Goal: Task Accomplishment & Management: Complete application form

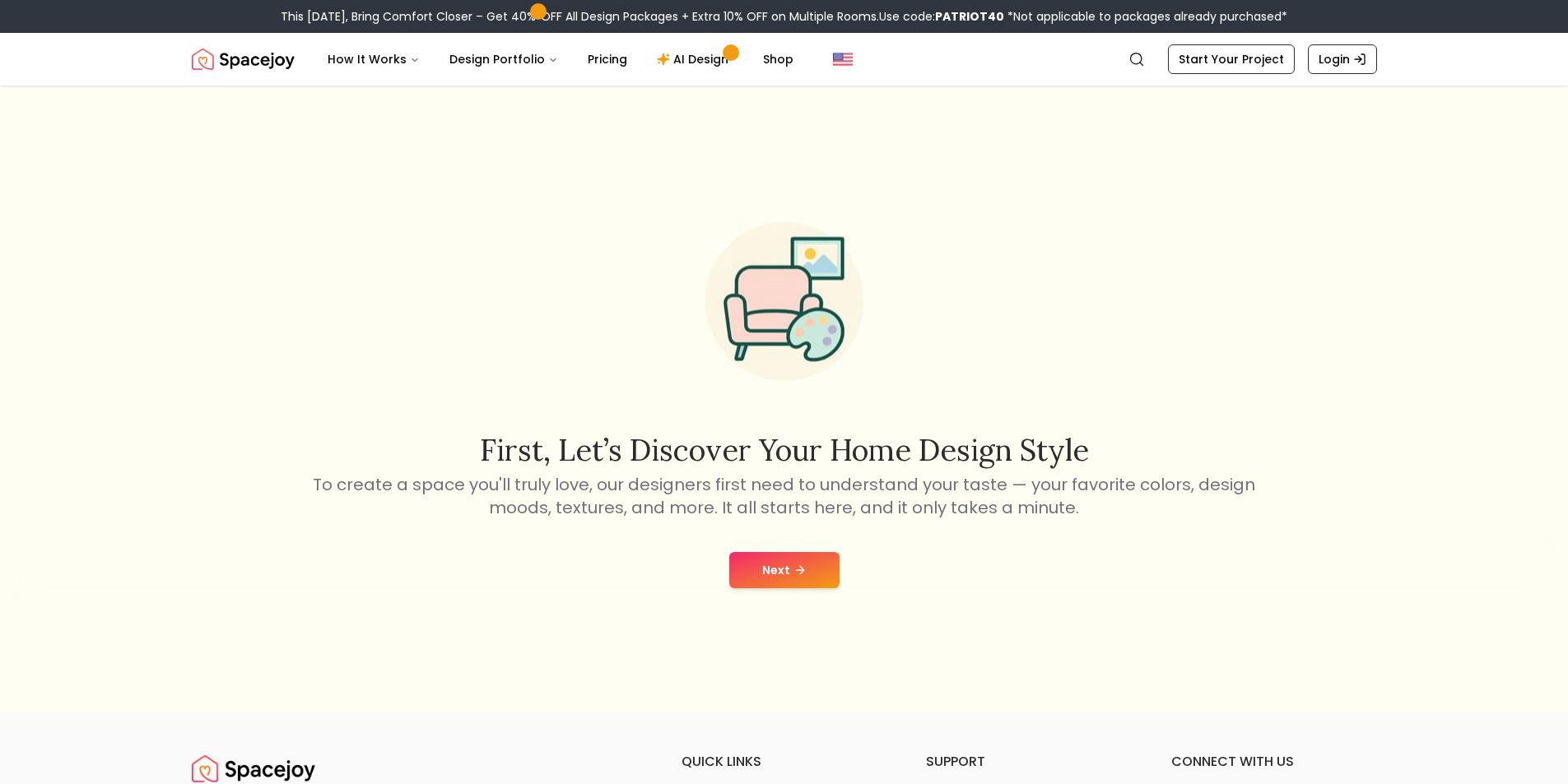
click at [806, 565] on button "Next" at bounding box center [784, 570] width 111 height 36
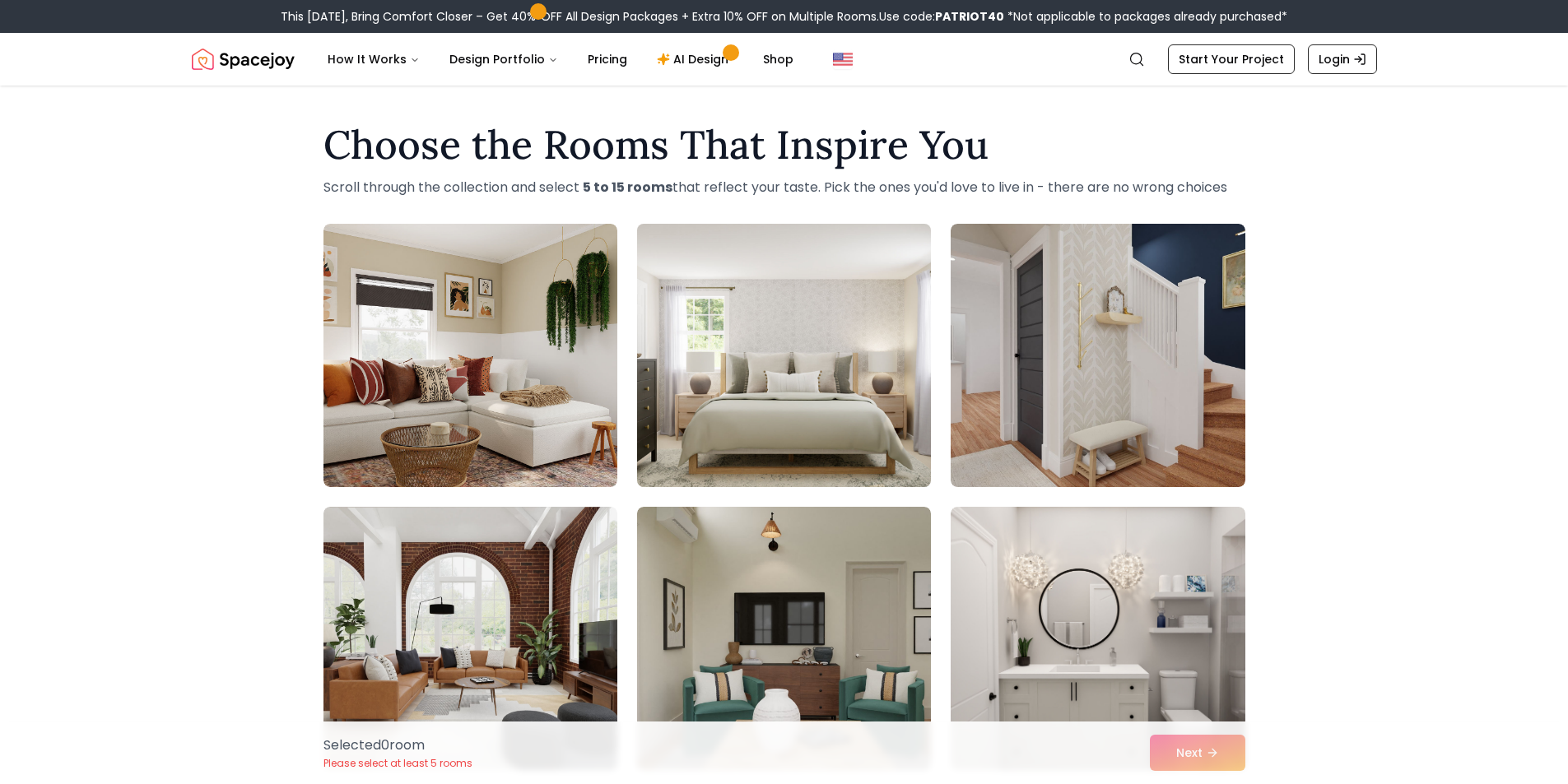
click at [753, 431] on img at bounding box center [784, 355] width 309 height 276
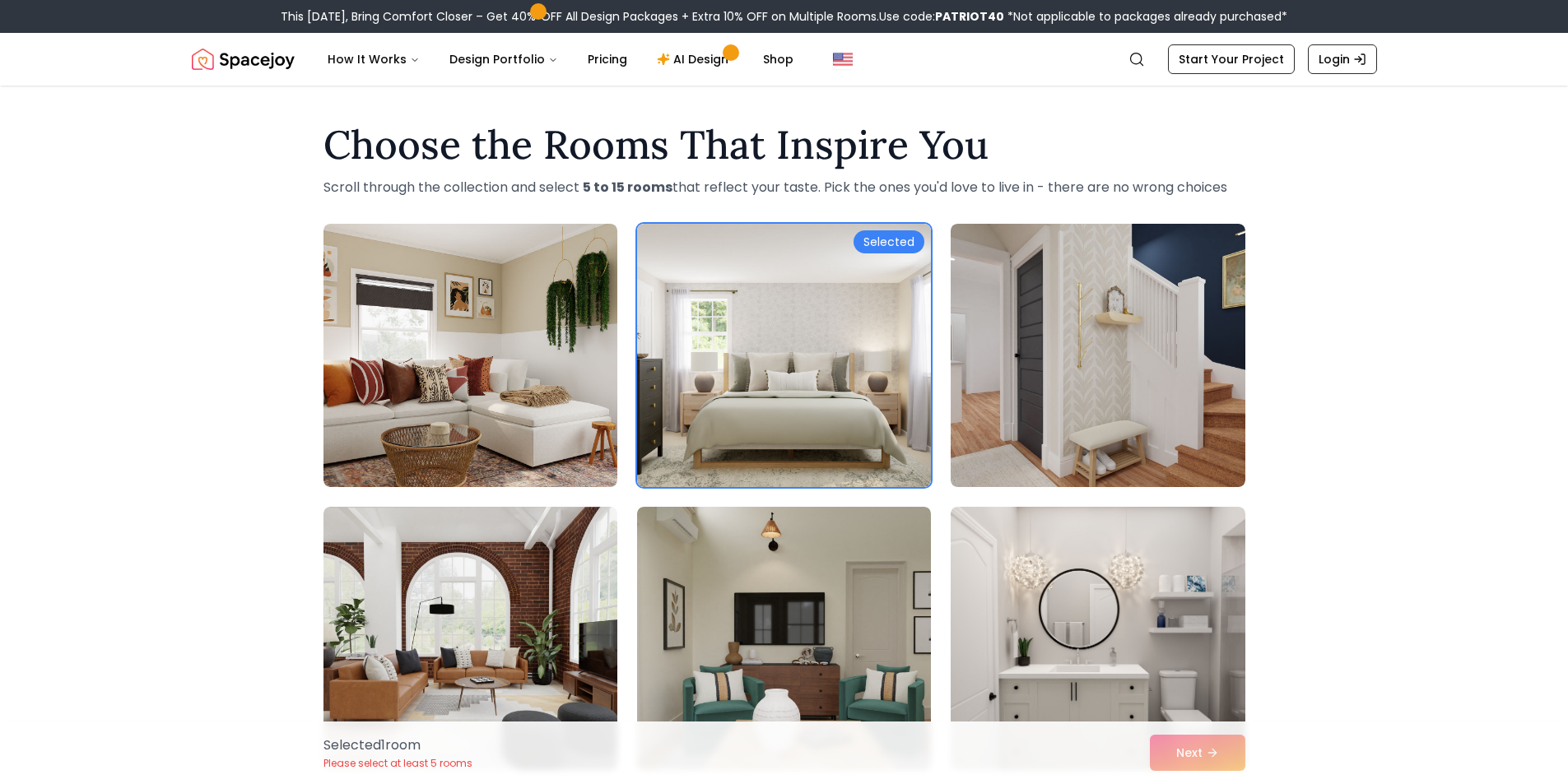
click at [880, 210] on div "Choose the Rooms That Inspire You Scroll through the collection and select 5 to…" at bounding box center [784, 730] width 1568 height 1237
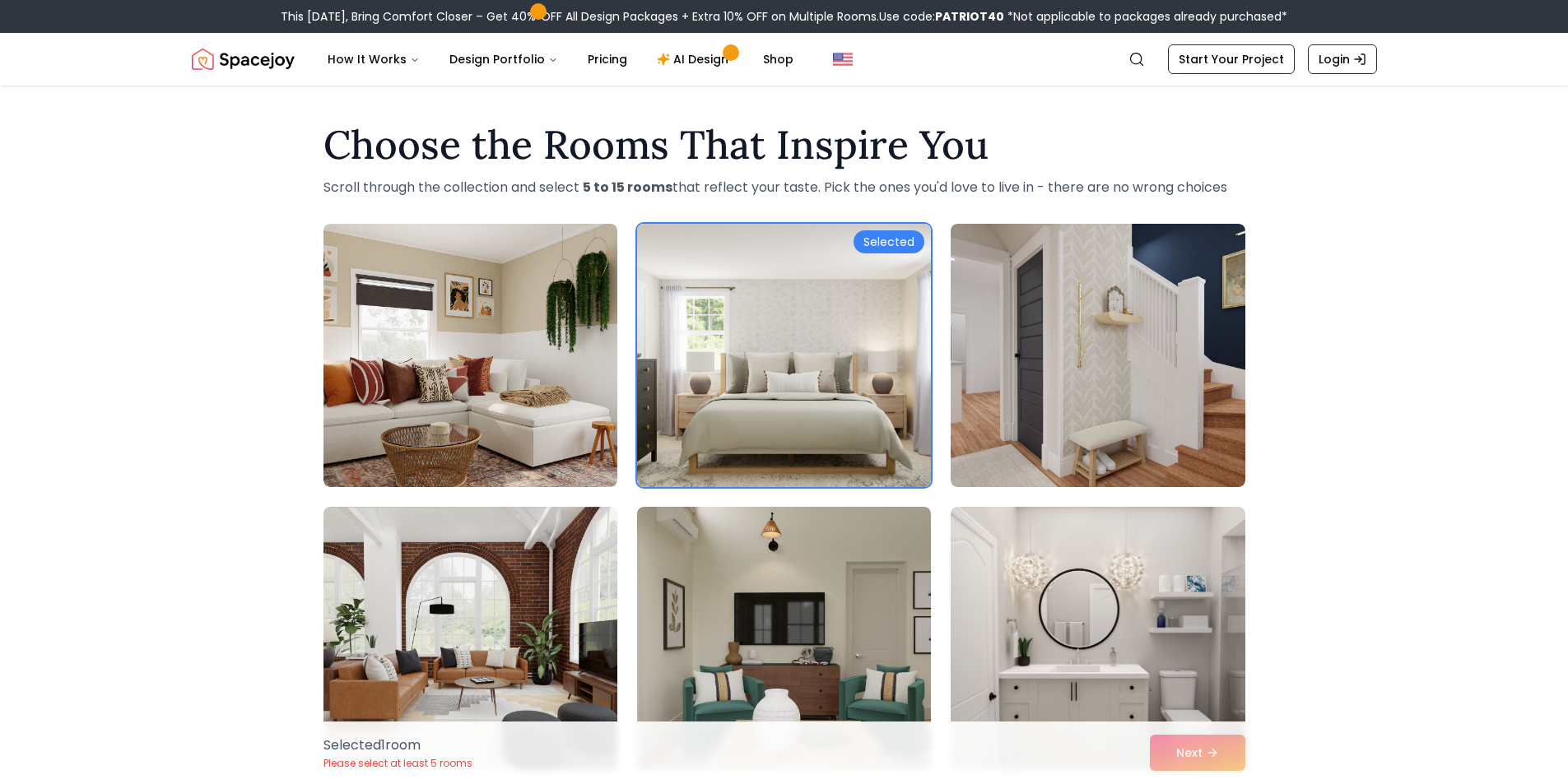
click at [884, 246] on div "Selected" at bounding box center [889, 242] width 71 height 23
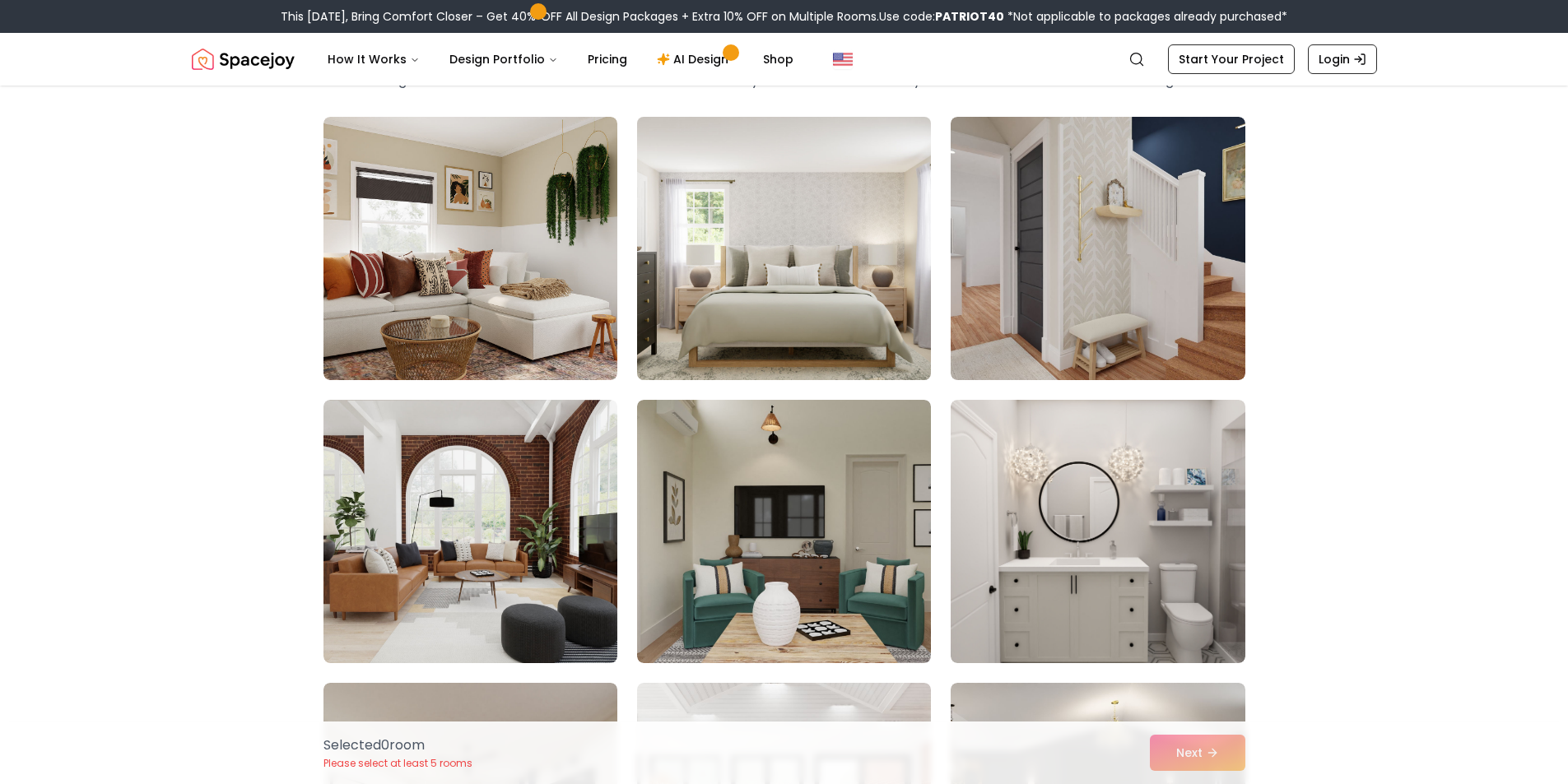
scroll to position [110, 0]
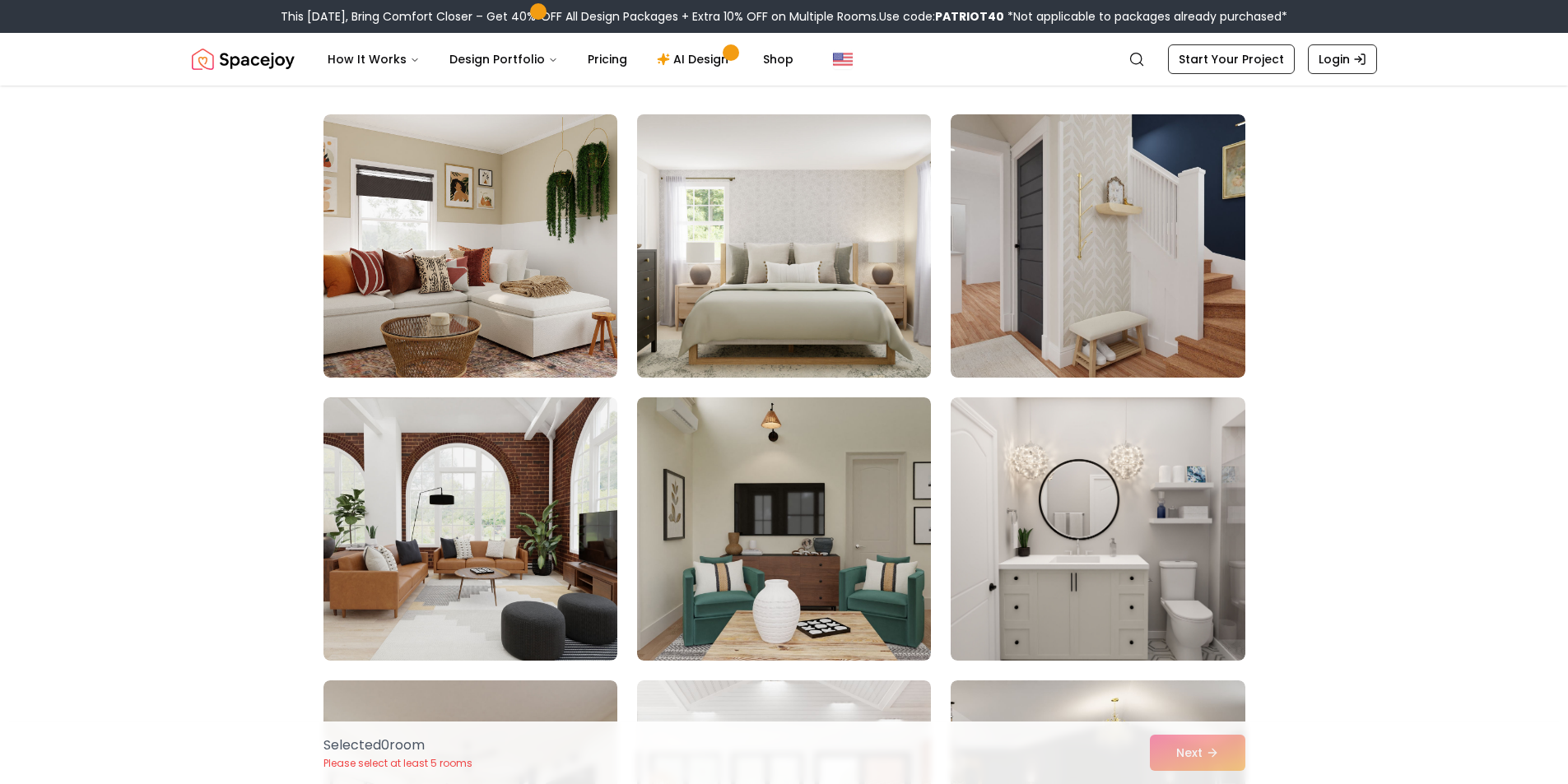
click at [717, 227] on img at bounding box center [784, 246] width 309 height 276
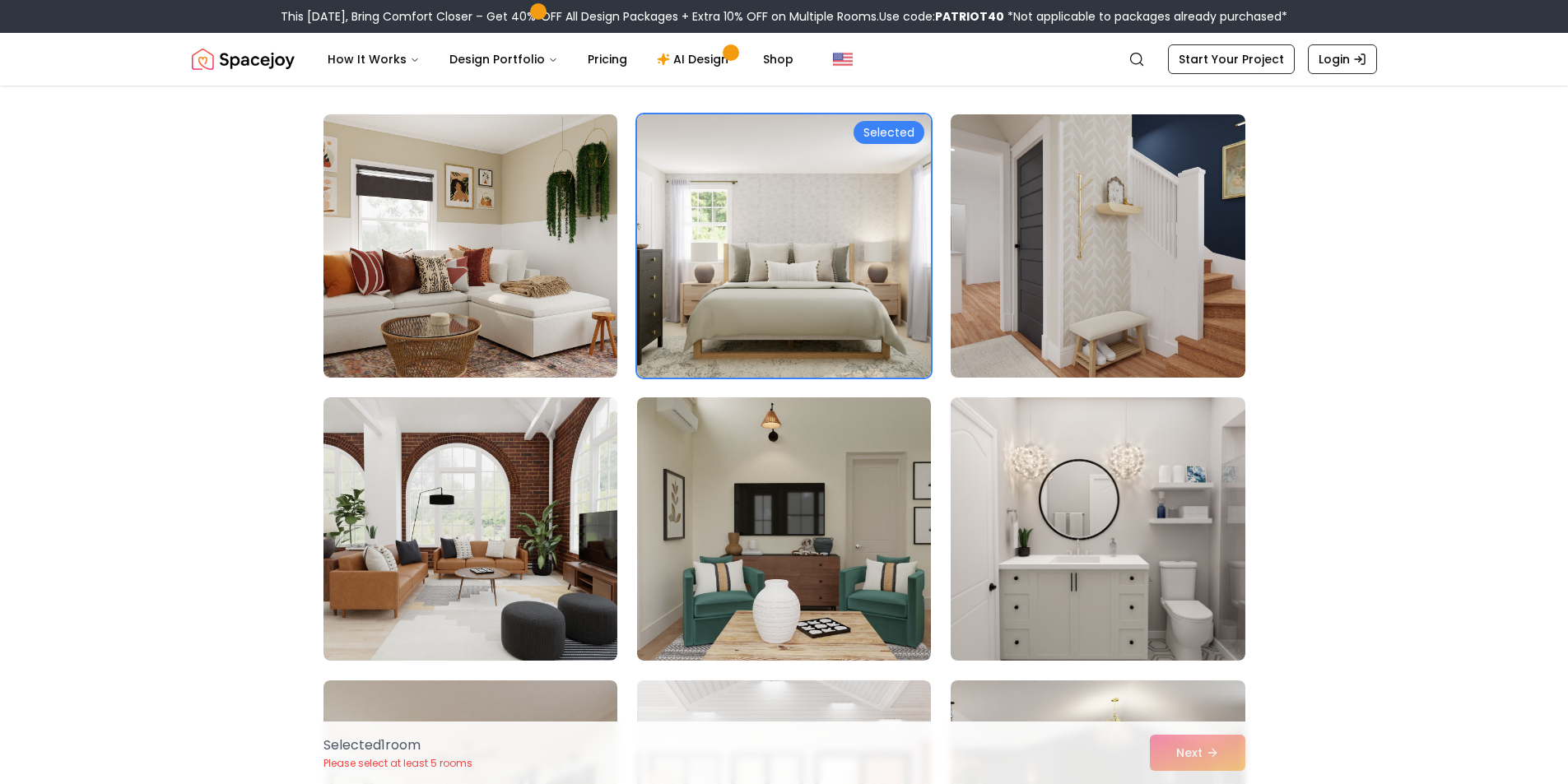
click at [1212, 755] on div "Selected 1 room Please select at least 5 rooms Next" at bounding box center [784, 752] width 948 height 63
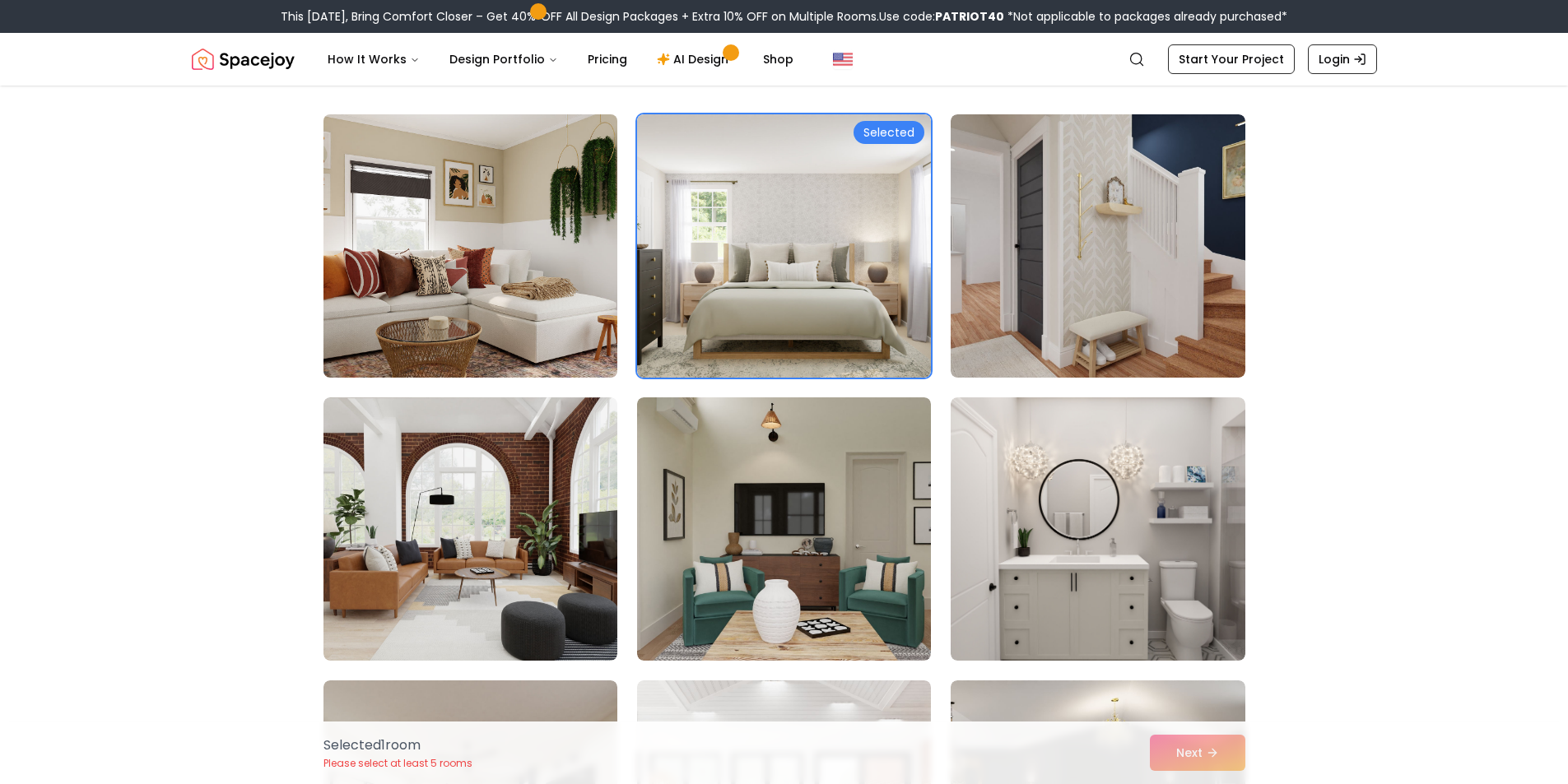
click at [450, 285] on img at bounding box center [470, 246] width 309 height 276
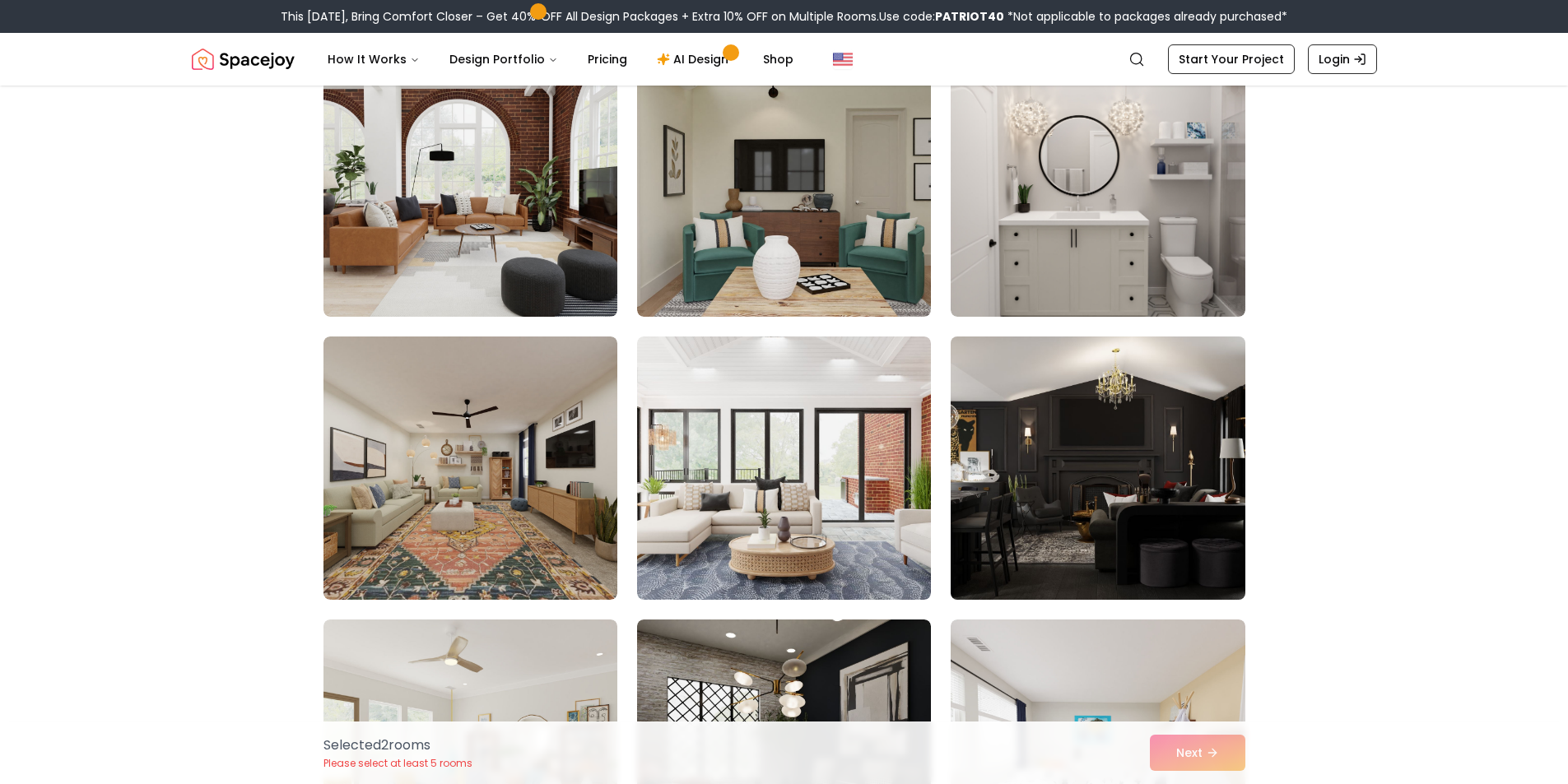
scroll to position [520, 0]
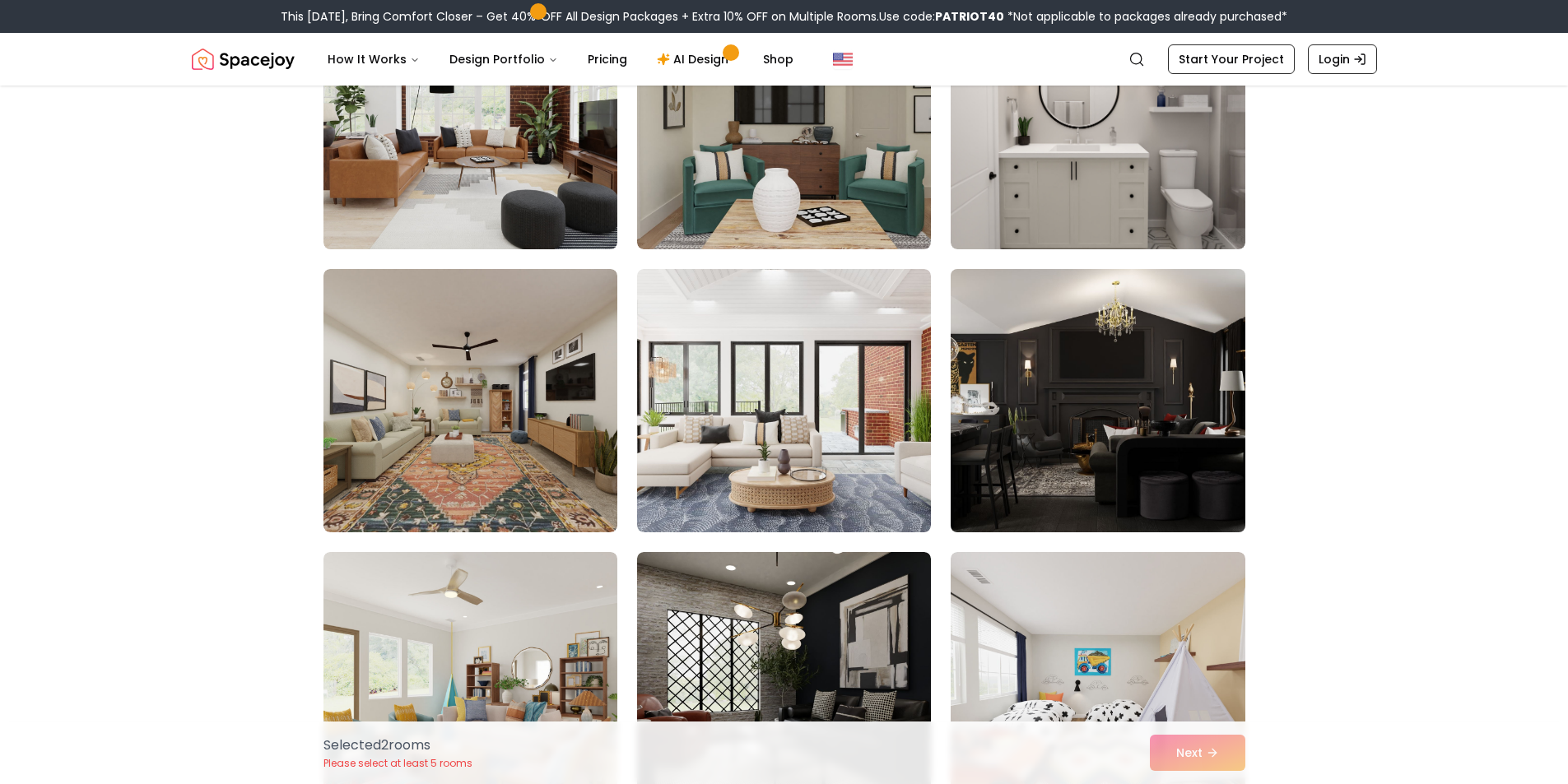
click at [1052, 438] on img at bounding box center [1097, 401] width 309 height 276
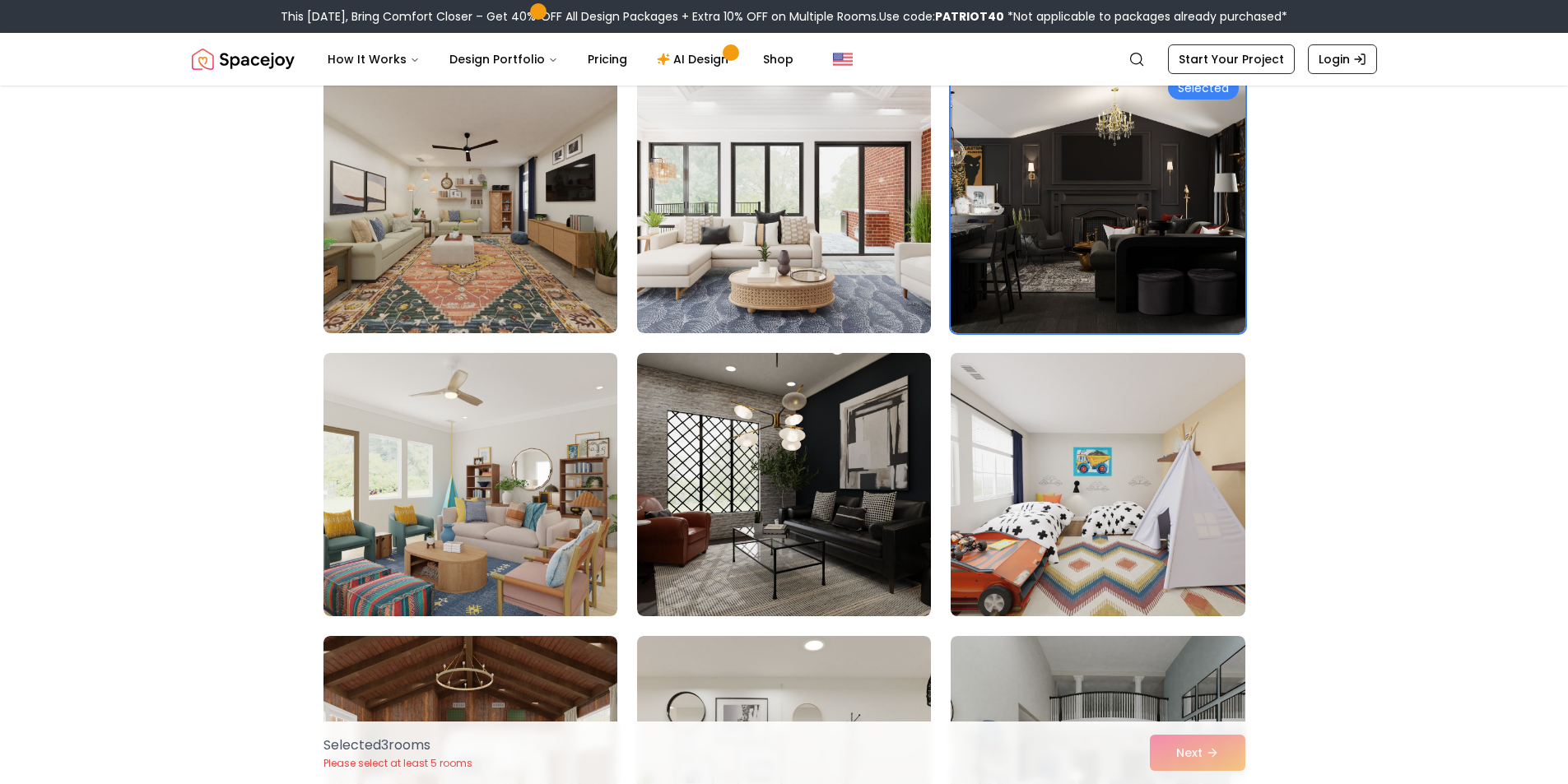
scroll to position [741, 0]
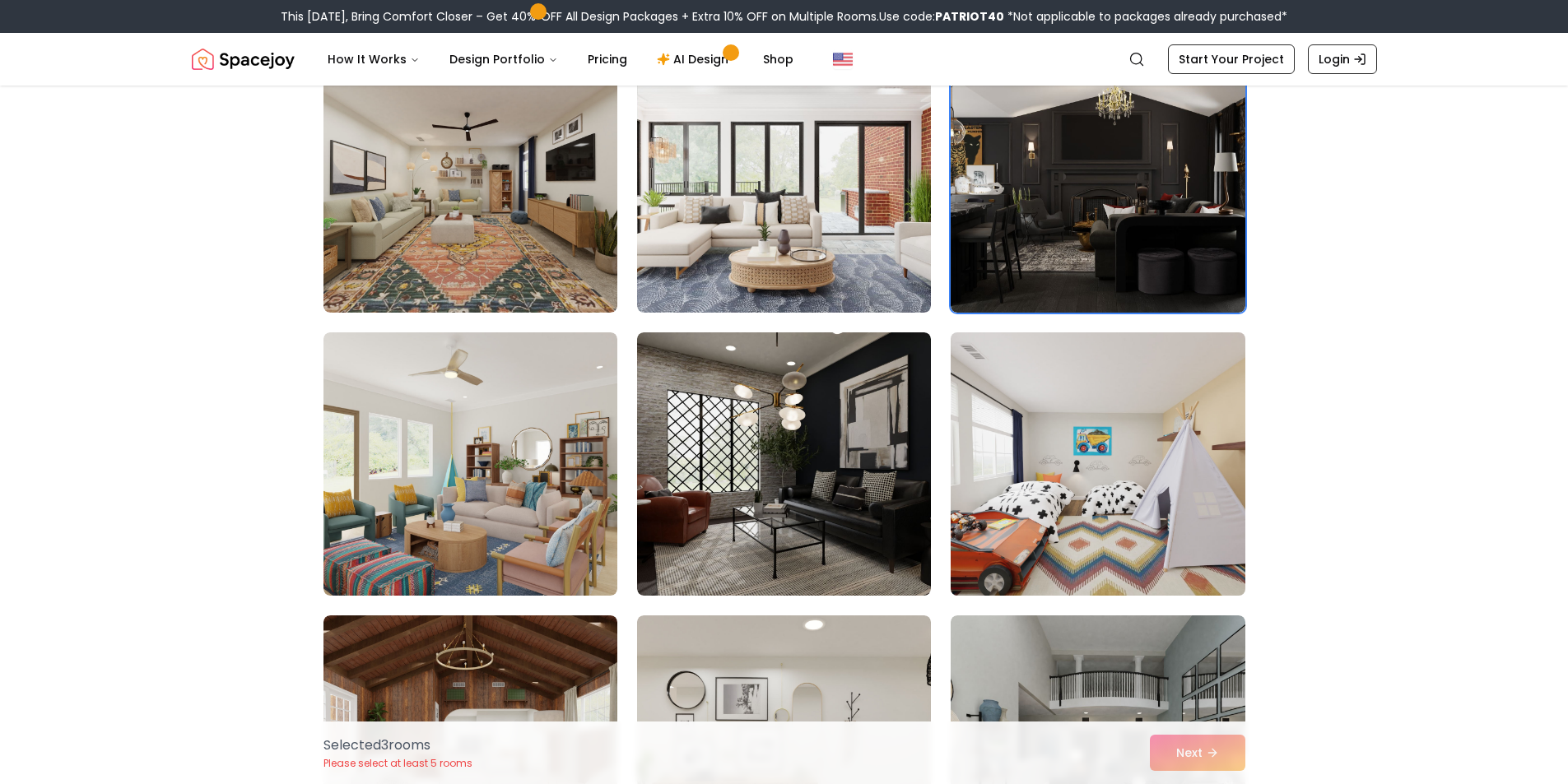
click at [1120, 523] on img at bounding box center [1097, 464] width 309 height 276
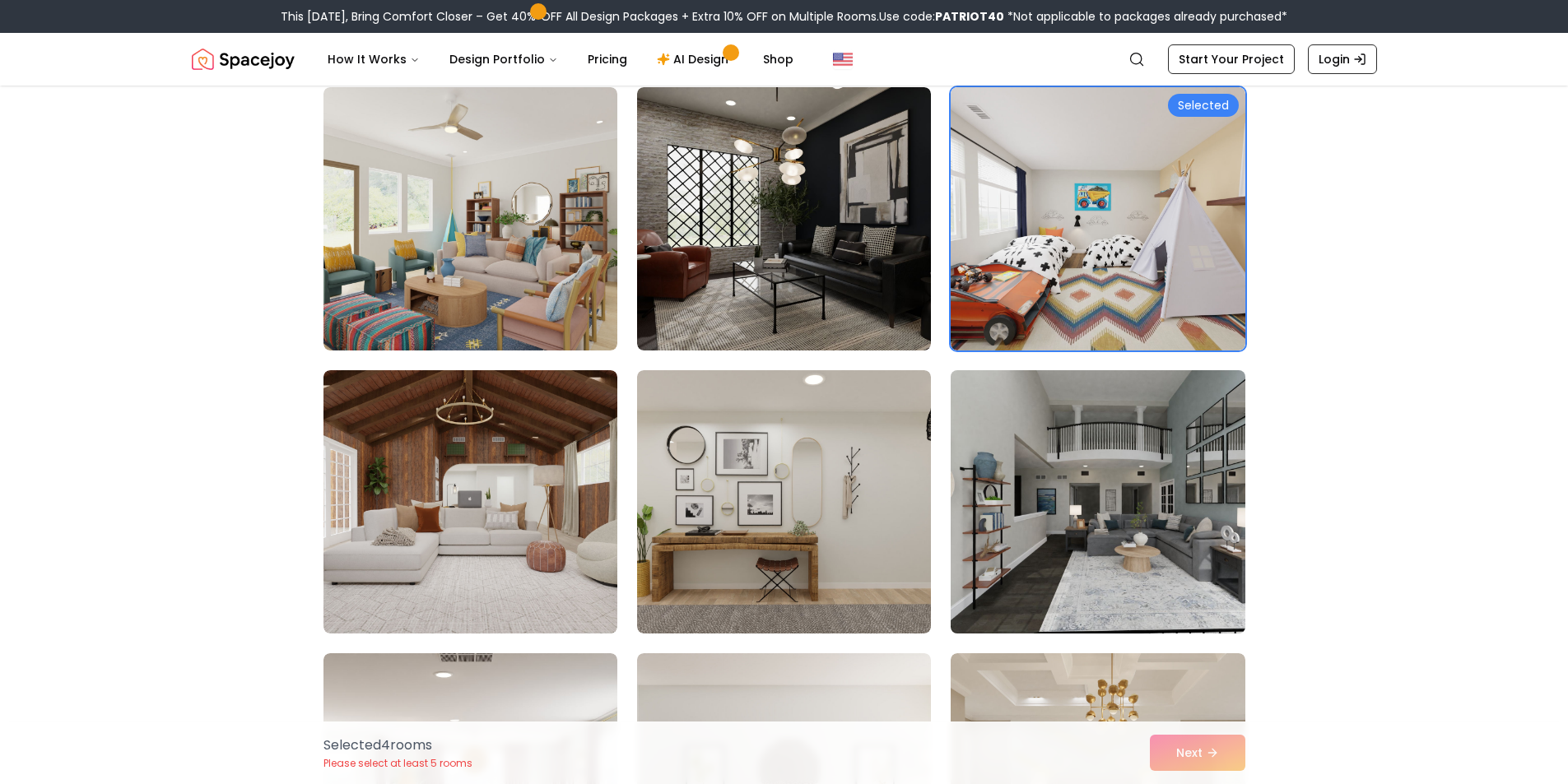
scroll to position [1014, 0]
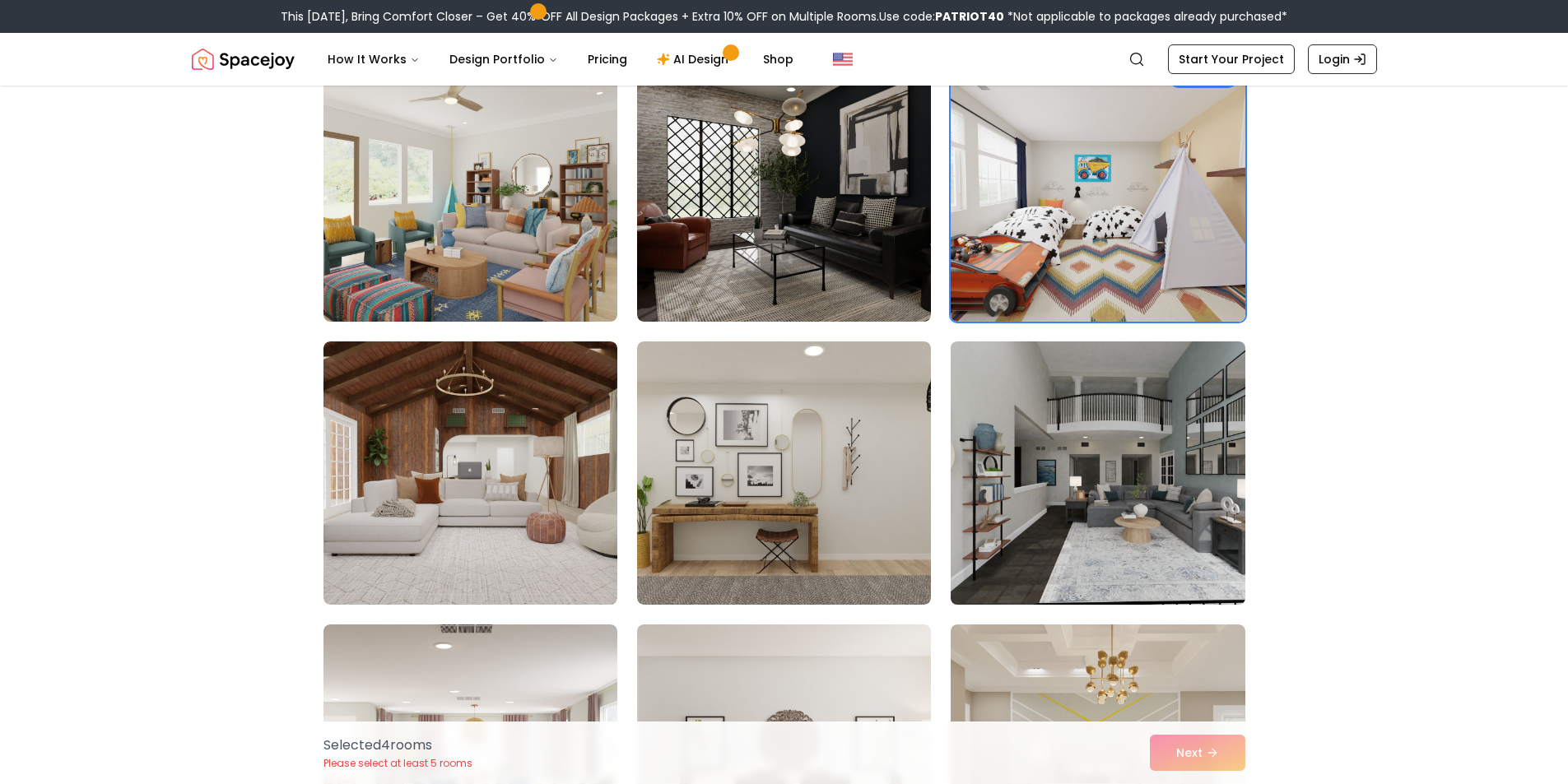
click at [1023, 539] on img at bounding box center [1097, 473] width 309 height 276
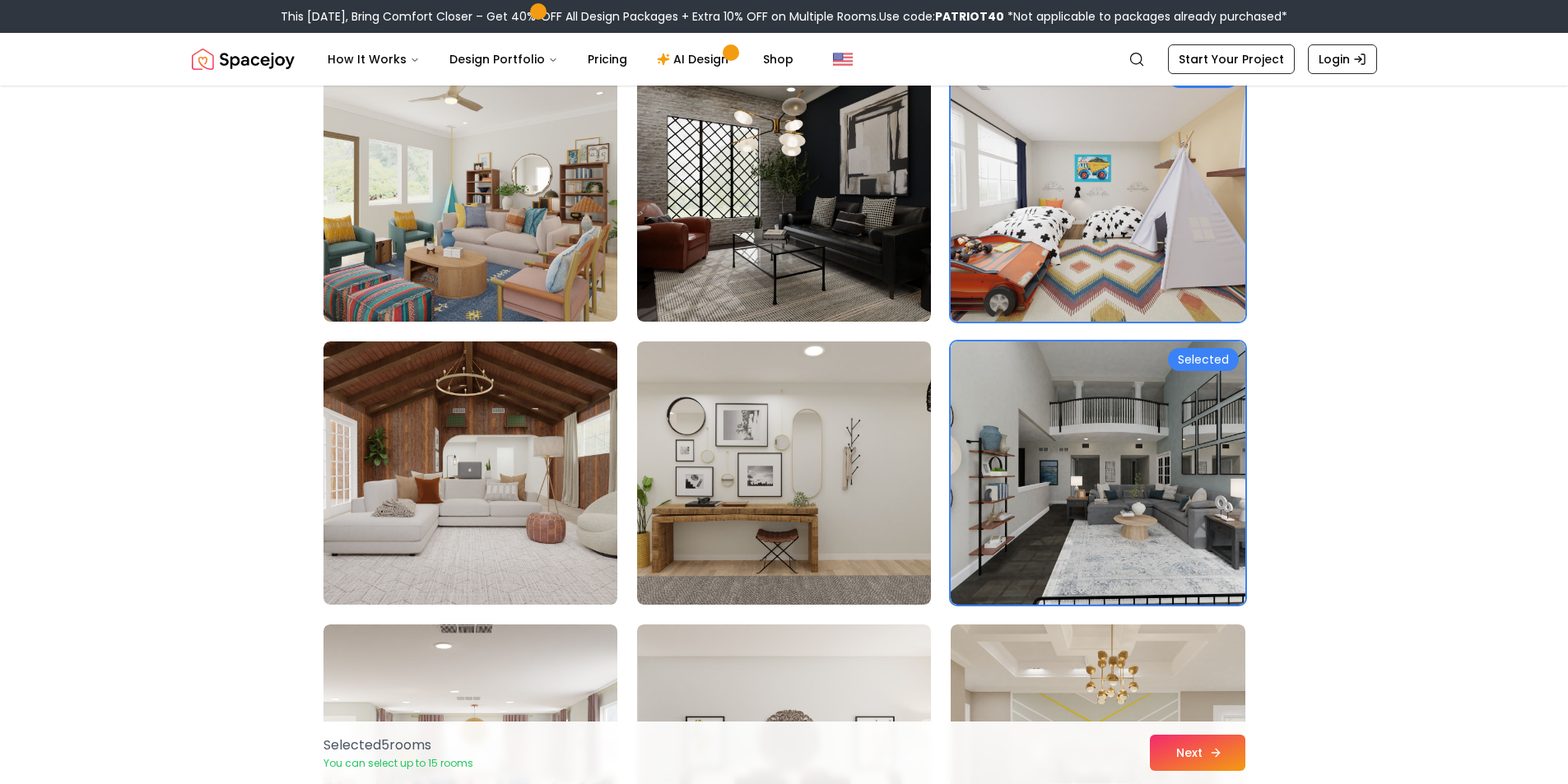
click at [1209, 742] on button "Next" at bounding box center [1197, 752] width 96 height 36
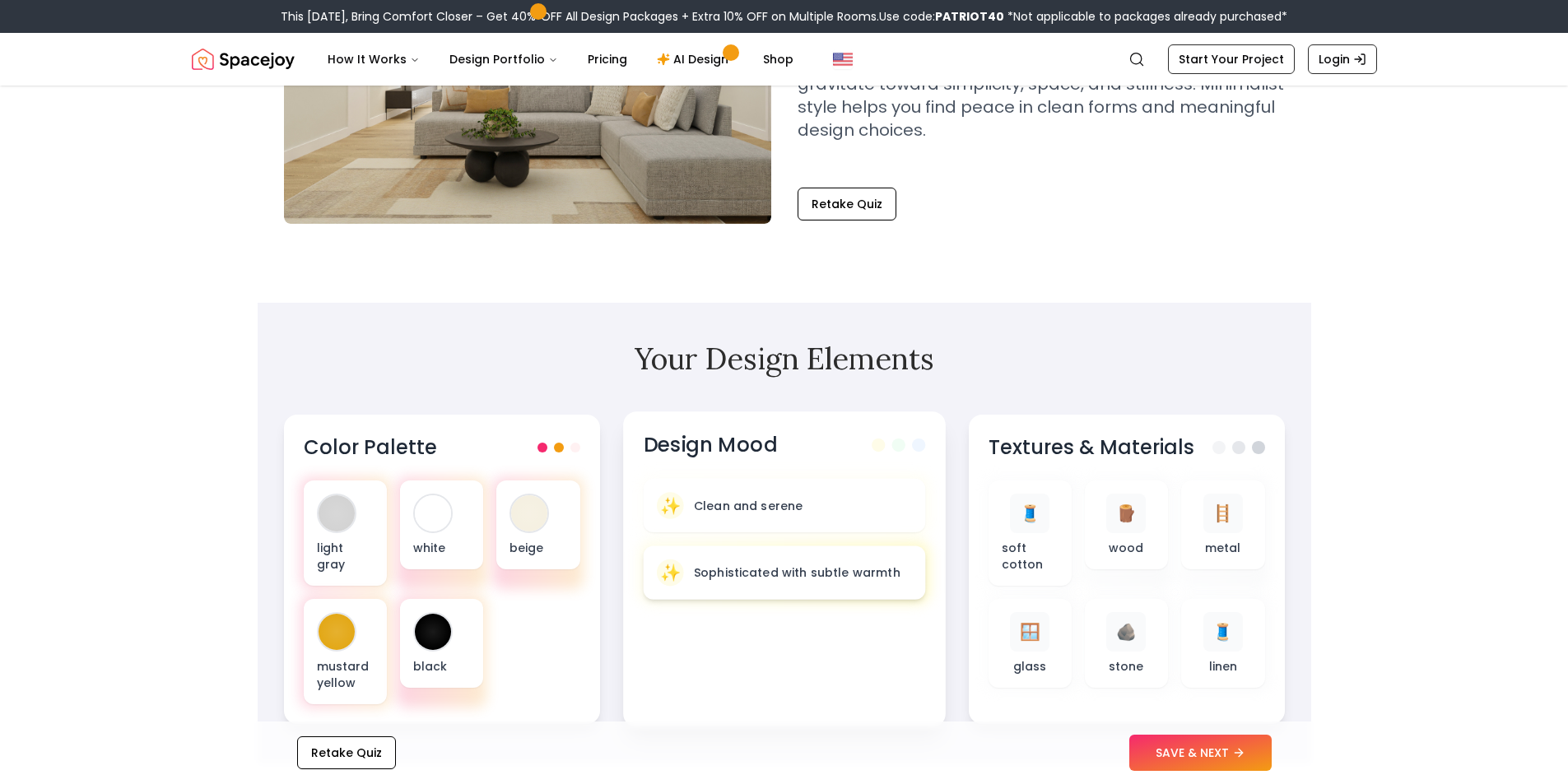
scroll to position [274, 0]
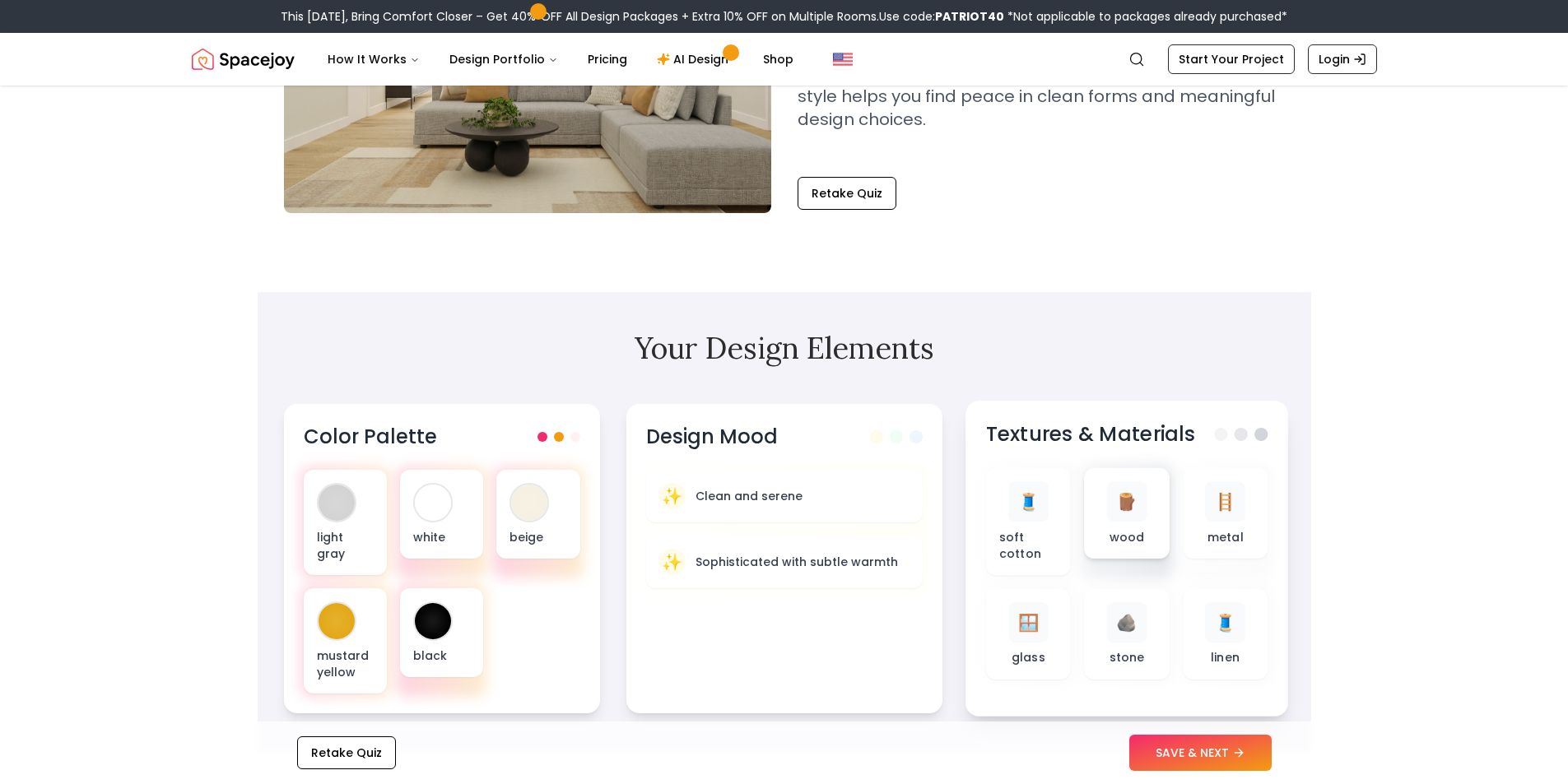
click at [1149, 482] on div "🪵 wood" at bounding box center [1126, 513] width 58 height 65
click at [1125, 519] on div "🪵" at bounding box center [1126, 502] width 41 height 41
drag, startPoint x: 1276, startPoint y: 555, endPoint x: 1246, endPoint y: 522, distance: 44.6
click at [1274, 551] on div "Textures & Materials 🧵 soft cotton 🪵 wood 🪜 metal 🪟 glass 🪨 stone 🧵 linen" at bounding box center [1126, 558] width 322 height 316
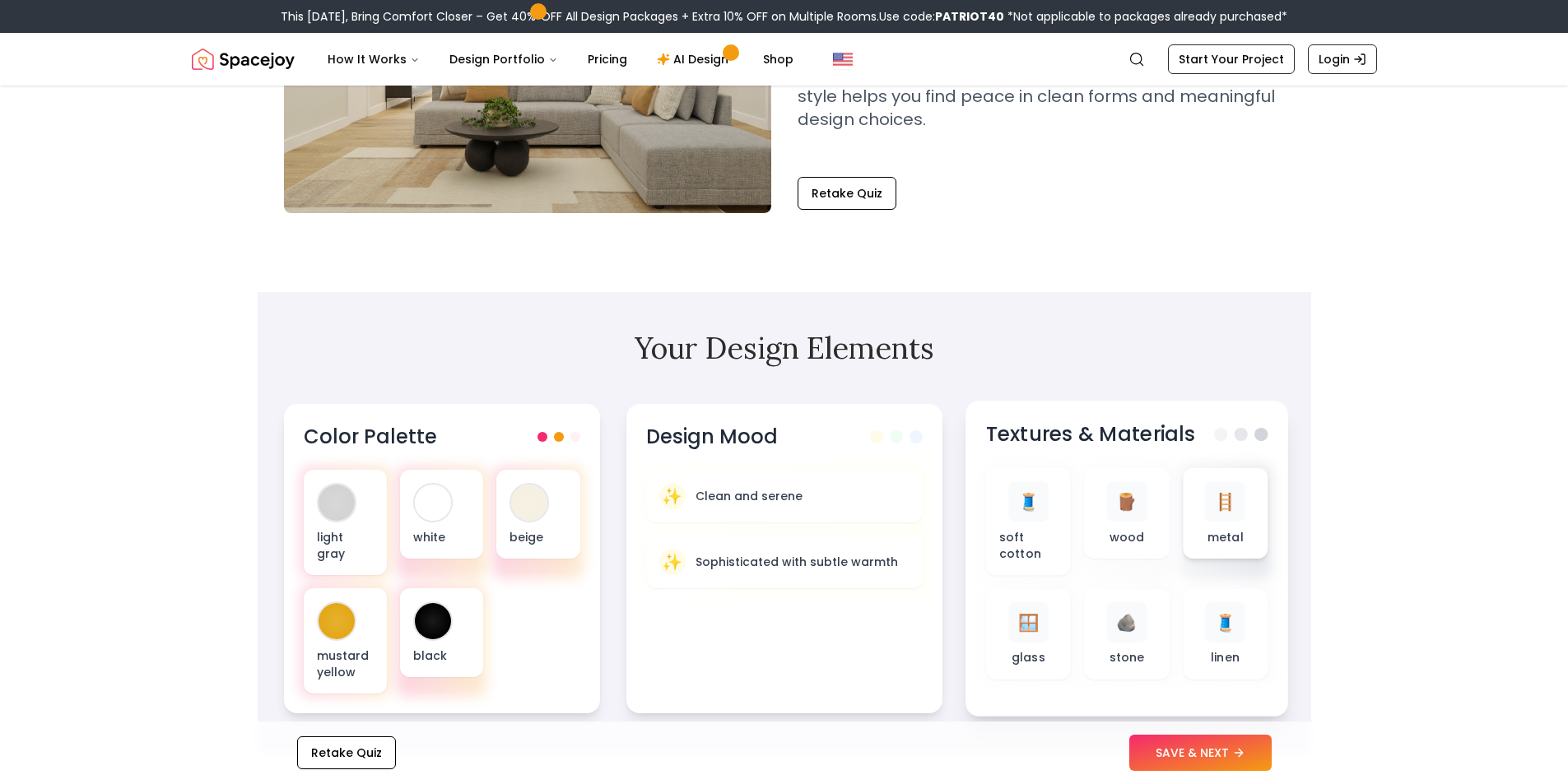
click at [1246, 522] on div "🪜 metal" at bounding box center [1225, 513] width 58 height 65
click at [1217, 502] on div "🪜" at bounding box center [1225, 502] width 41 height 41
click at [1218, 651] on p "linen" at bounding box center [1224, 657] width 29 height 17
click at [1221, 744] on button "SAVE & NEXT" at bounding box center [1200, 752] width 143 height 36
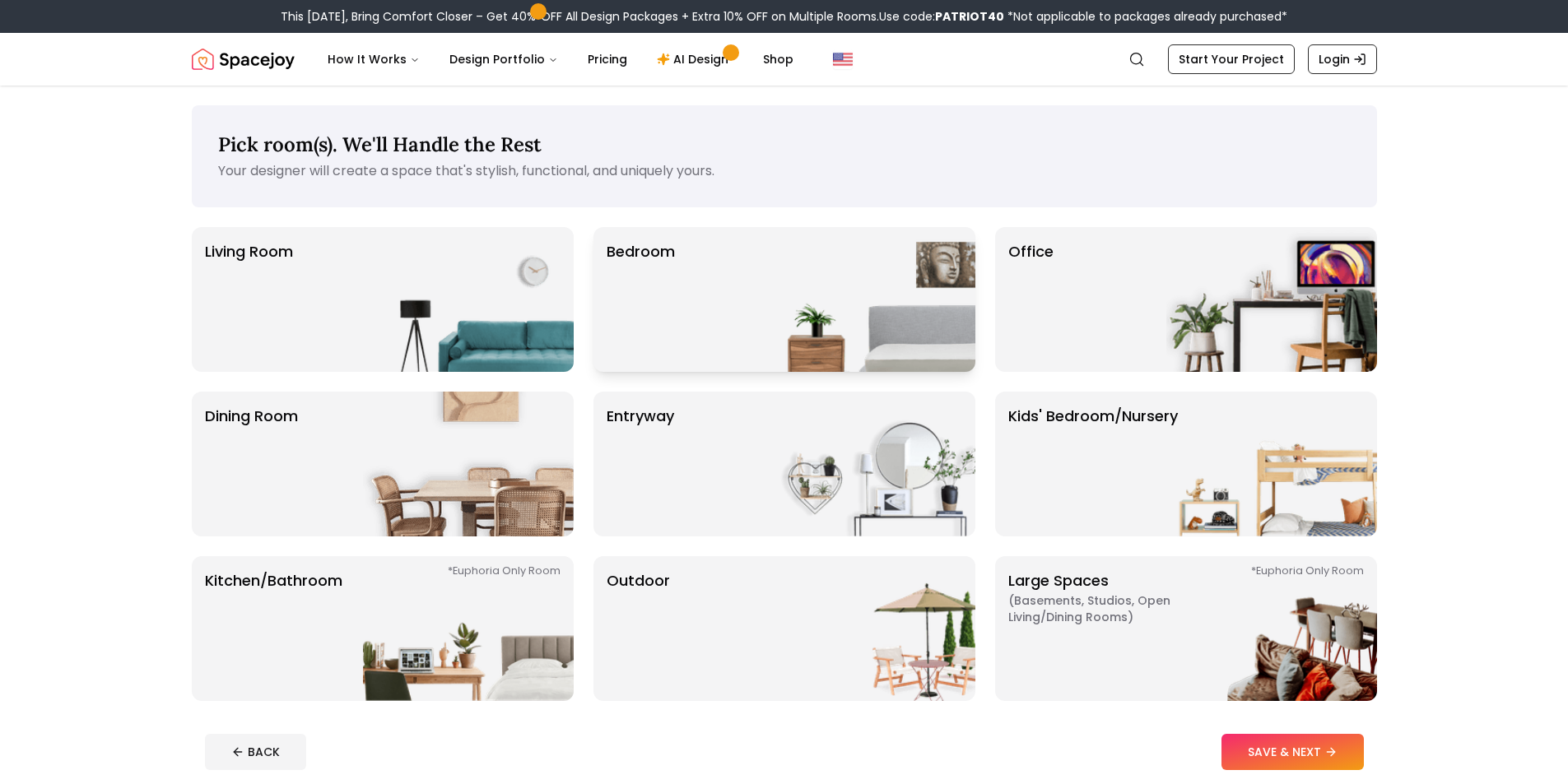
click at [790, 334] on img at bounding box center [869, 300] width 211 height 145
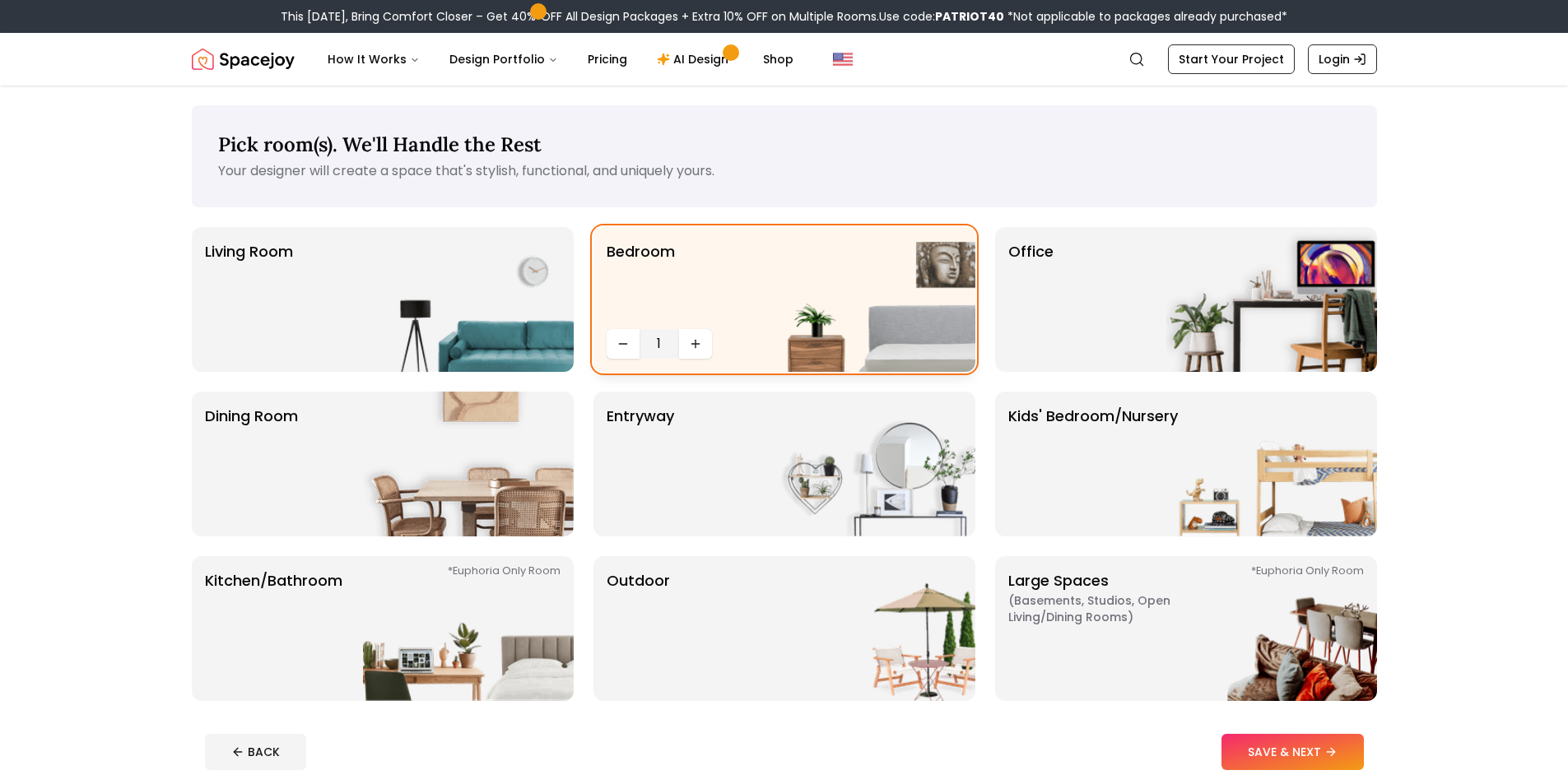
click at [693, 358] on div "Bedroom 1" at bounding box center [784, 300] width 382 height 145
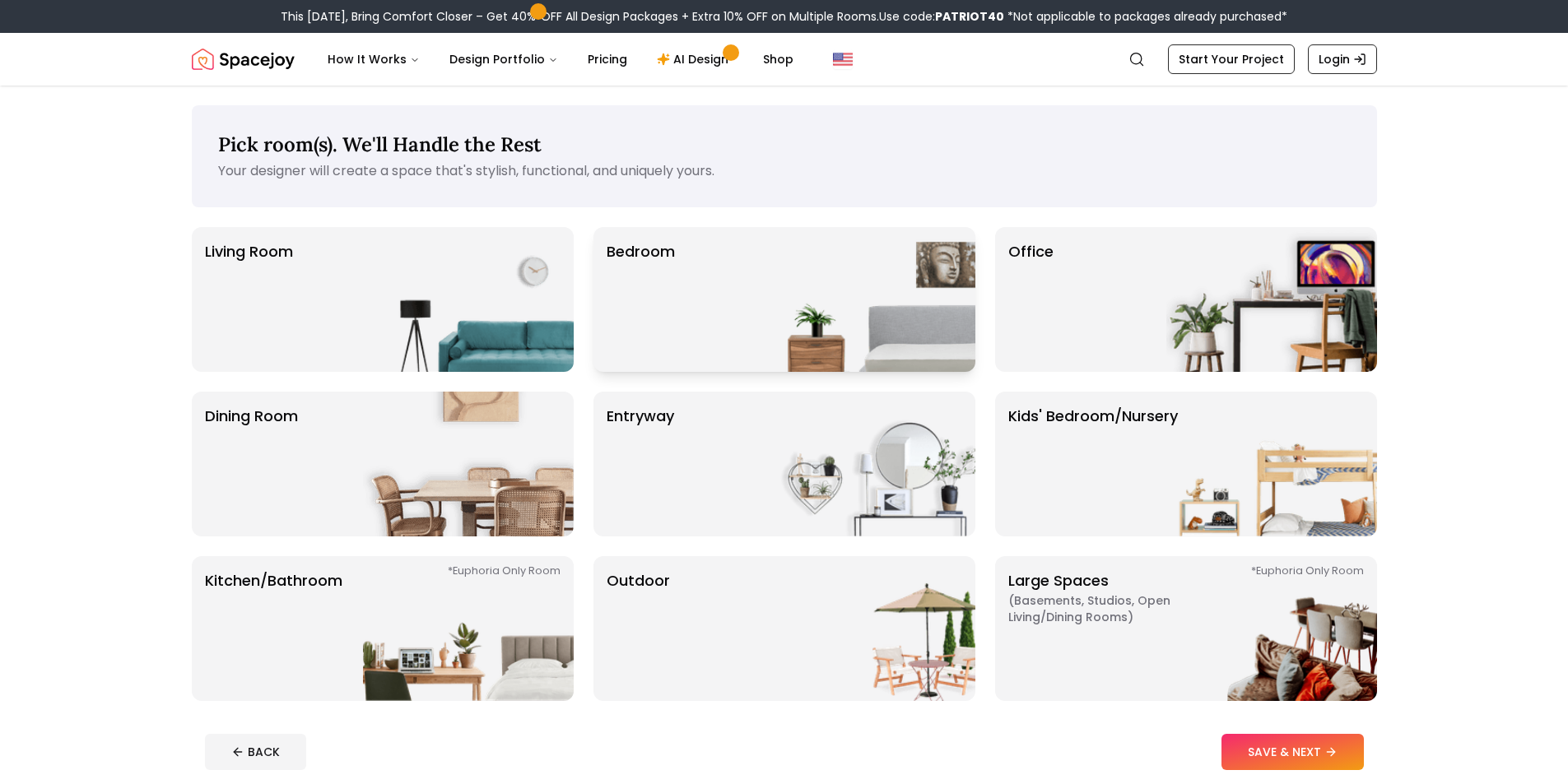
click at [714, 334] on div "Bedroom" at bounding box center [784, 300] width 382 height 145
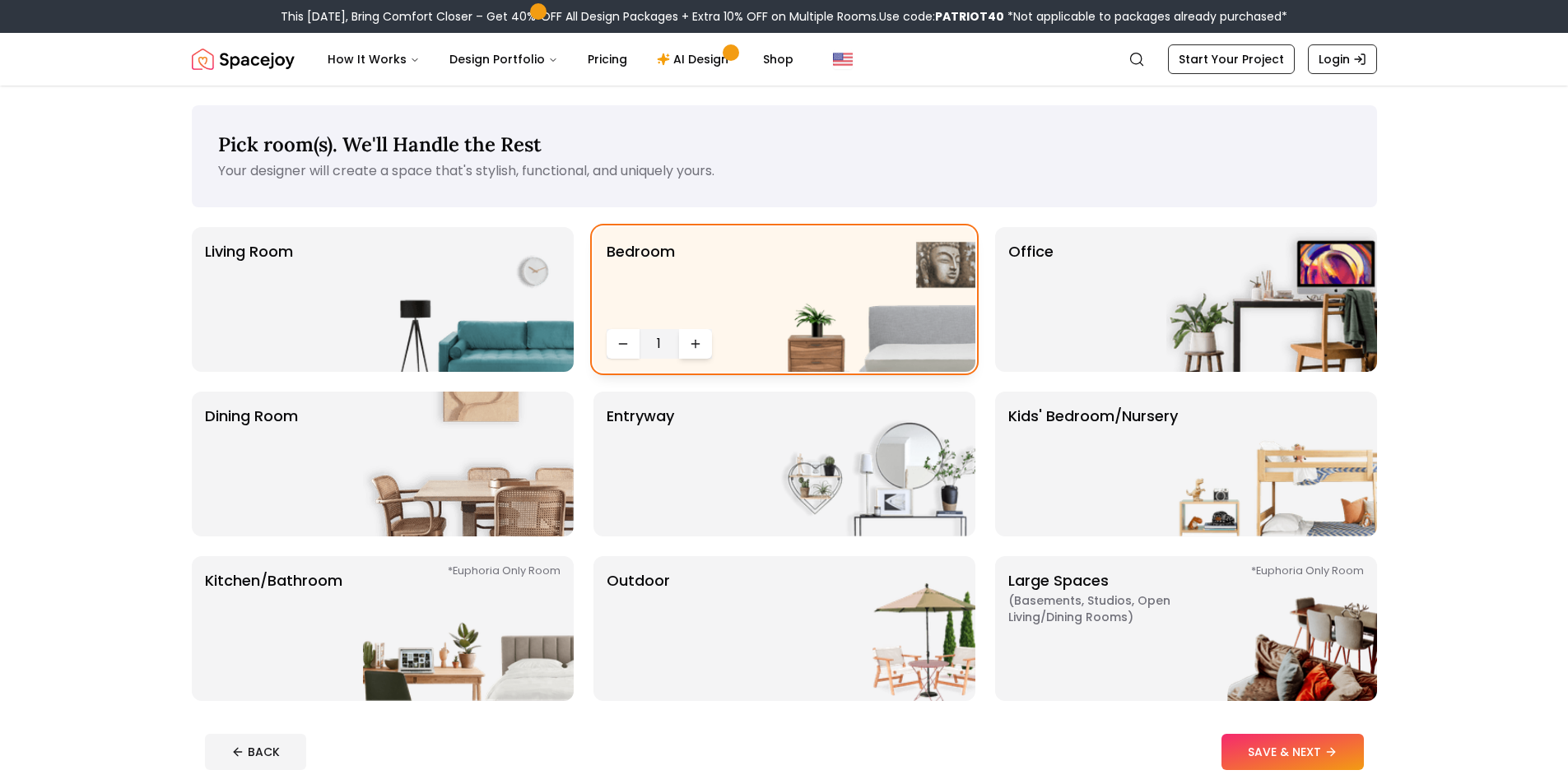
click at [693, 335] on button "Increase quantity" at bounding box center [695, 343] width 33 height 29
click at [291, 241] on div "Living Room" at bounding box center [382, 300] width 382 height 145
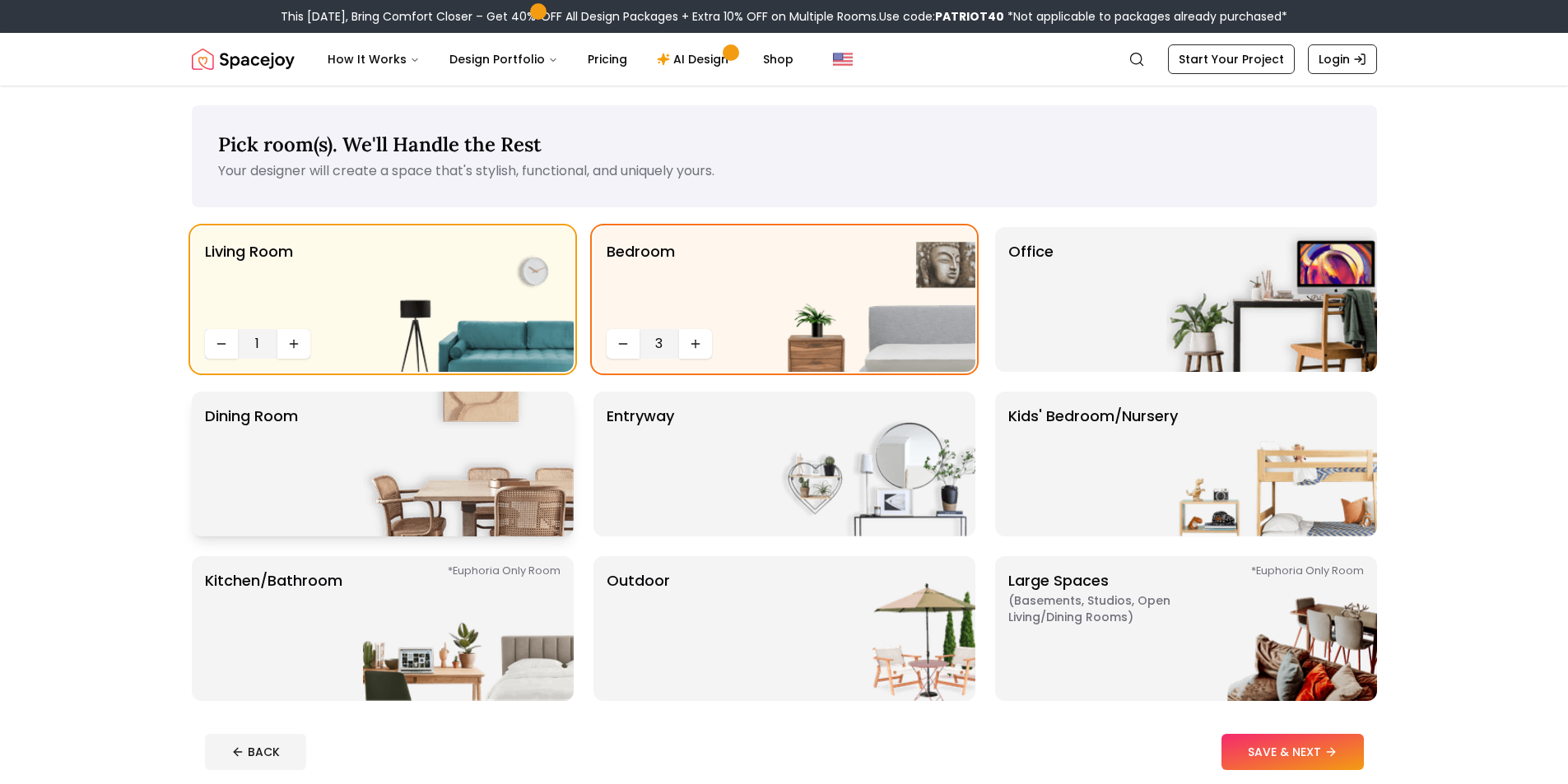
click at [375, 454] on img at bounding box center [468, 464] width 211 height 145
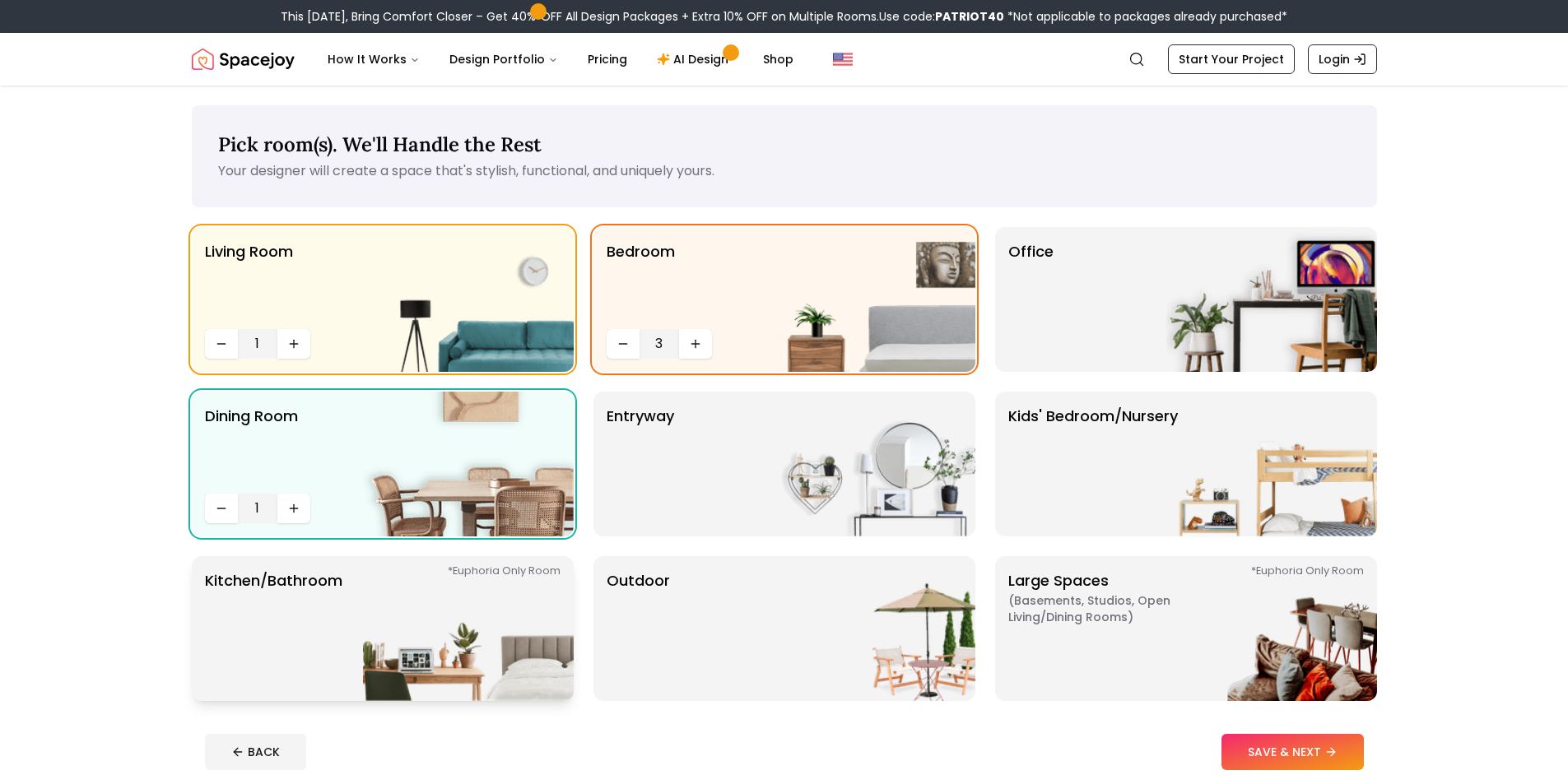
drag, startPoint x: 309, startPoint y: 641, endPoint x: 321, endPoint y: 637, distance: 12.6
click at [309, 641] on p "Kitchen/Bathroom *Euphoria Only Room" at bounding box center [273, 628] width 137 height 119
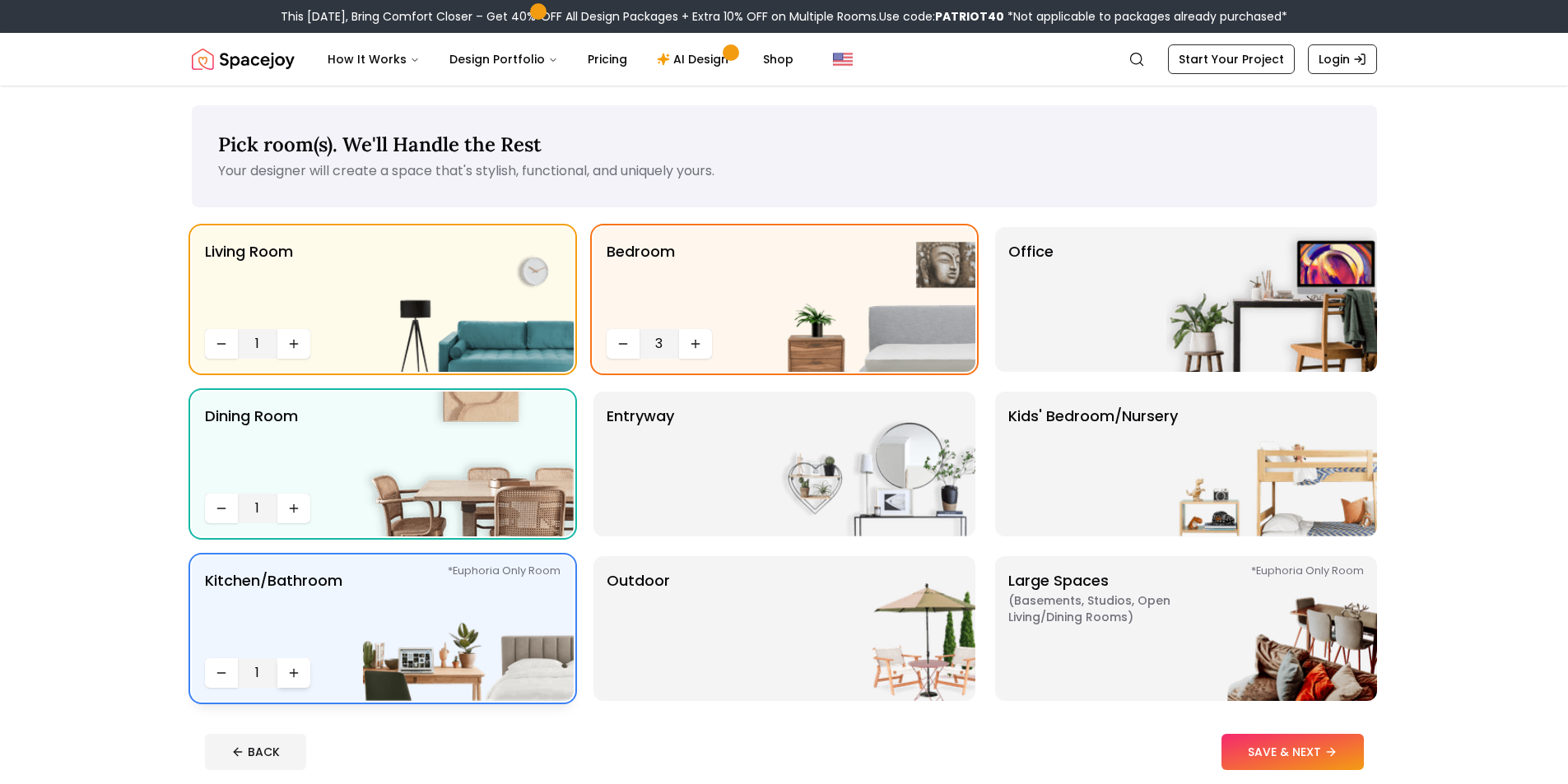
click at [304, 677] on button "Increase quantity" at bounding box center [293, 673] width 33 height 29
click at [304, 678] on button "Increase quantity" at bounding box center [293, 673] width 33 height 29
click at [869, 603] on img at bounding box center [869, 628] width 211 height 145
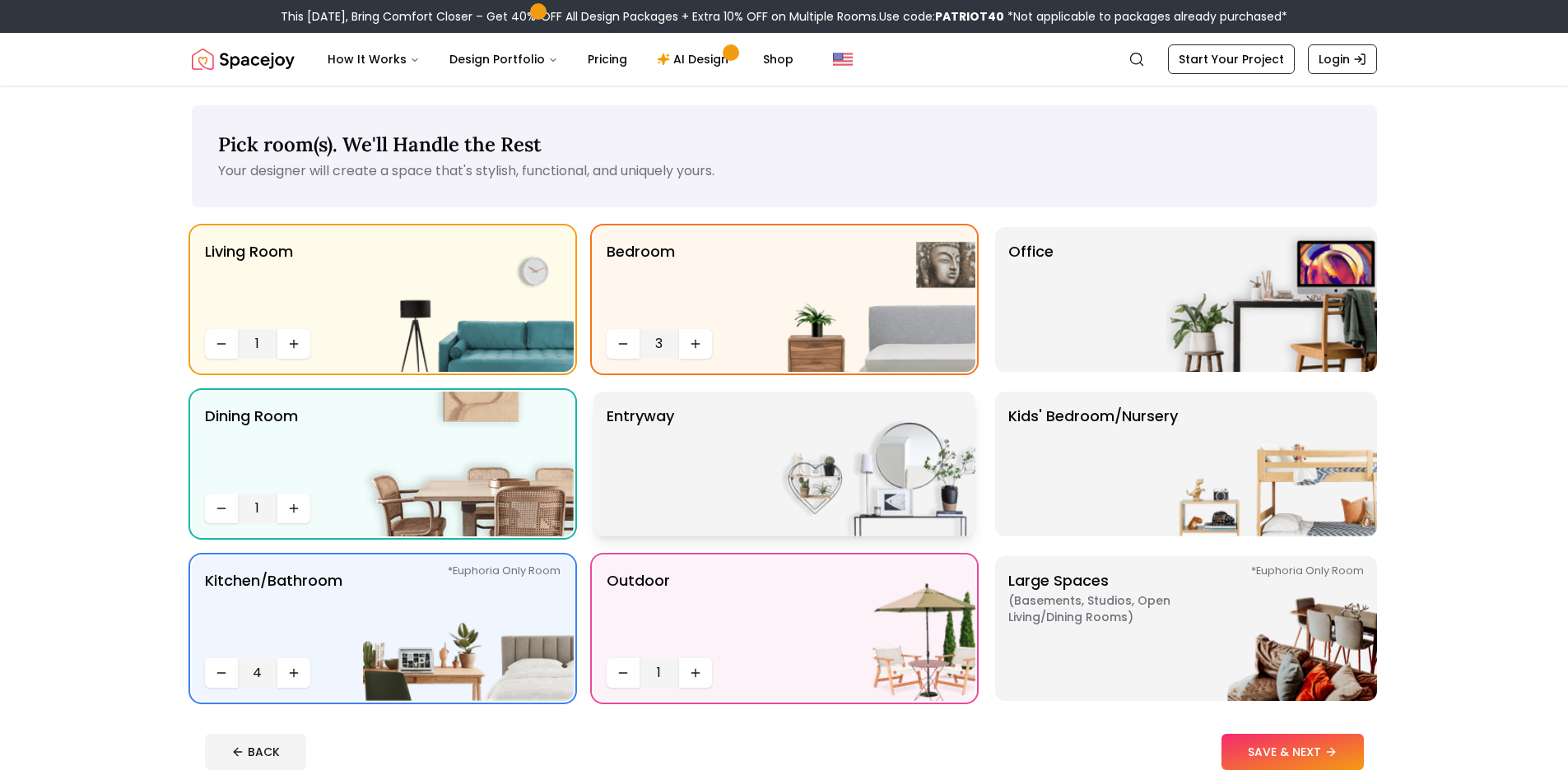
click at [796, 413] on img at bounding box center [869, 464] width 211 height 145
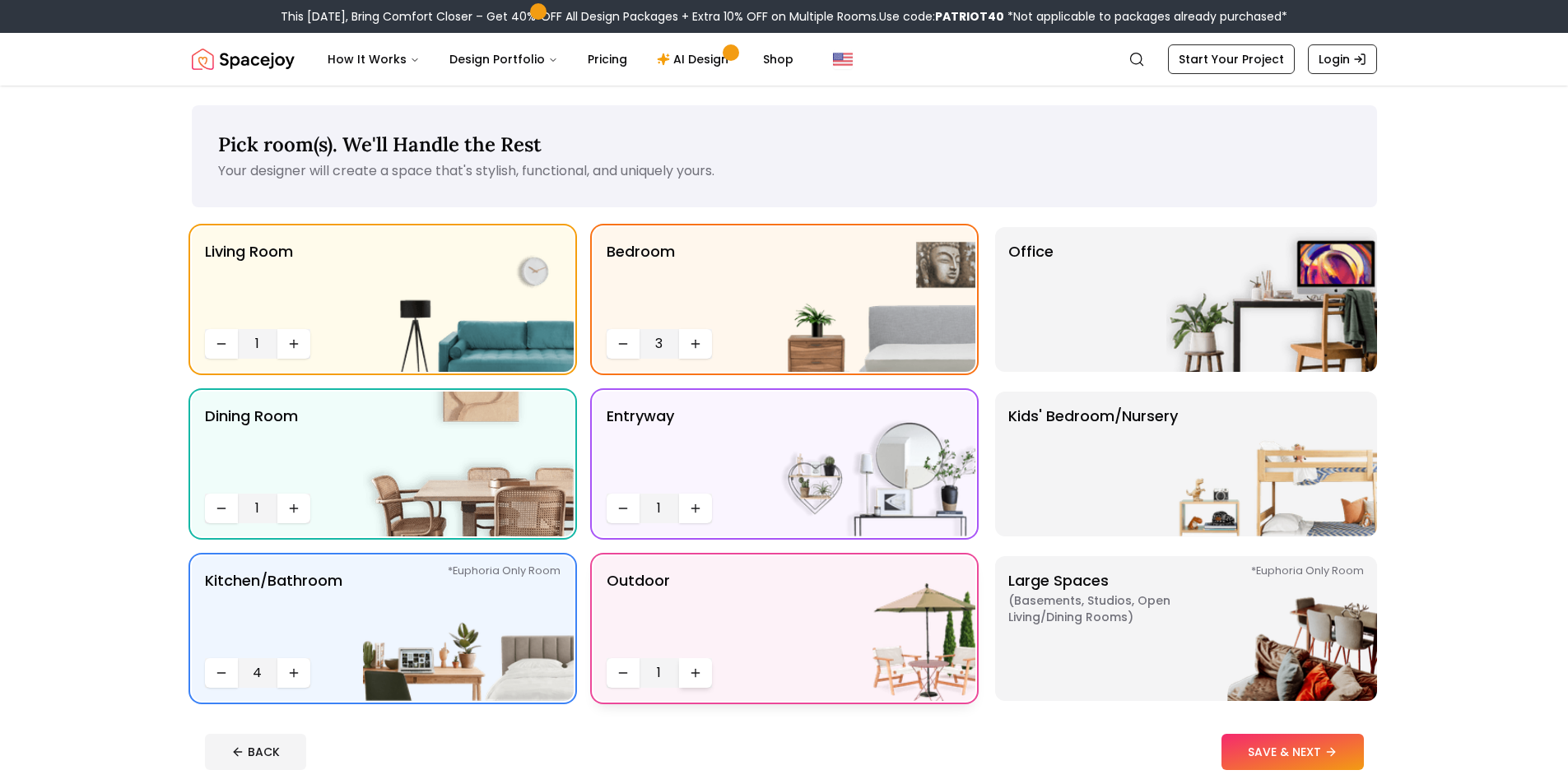
click at [709, 688] on div "Outdoor 1" at bounding box center [784, 628] width 382 height 145
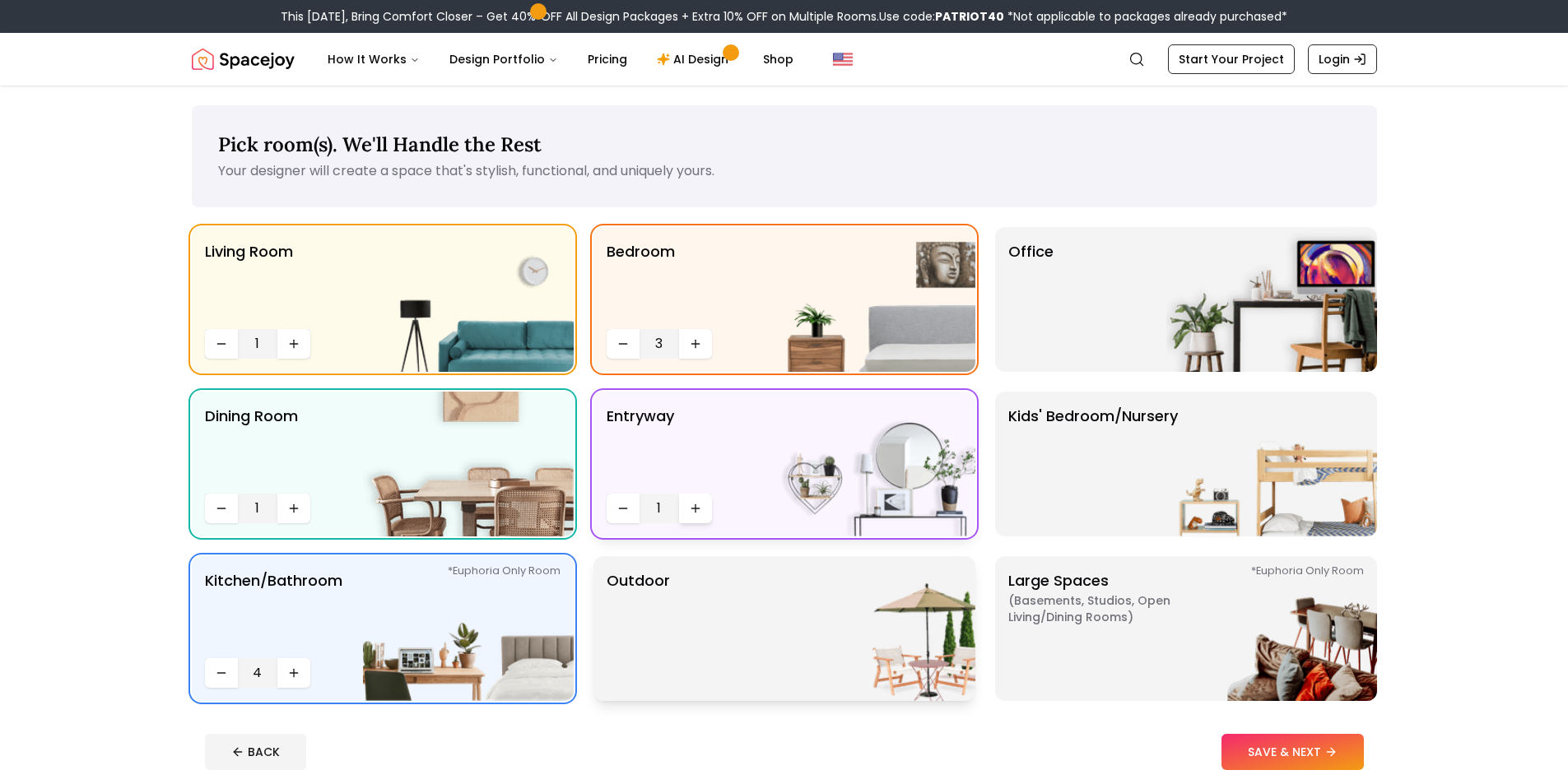
click at [695, 519] on button "Increase quantity" at bounding box center [695, 508] width 33 height 29
click at [1196, 446] on img at bounding box center [1271, 464] width 211 height 145
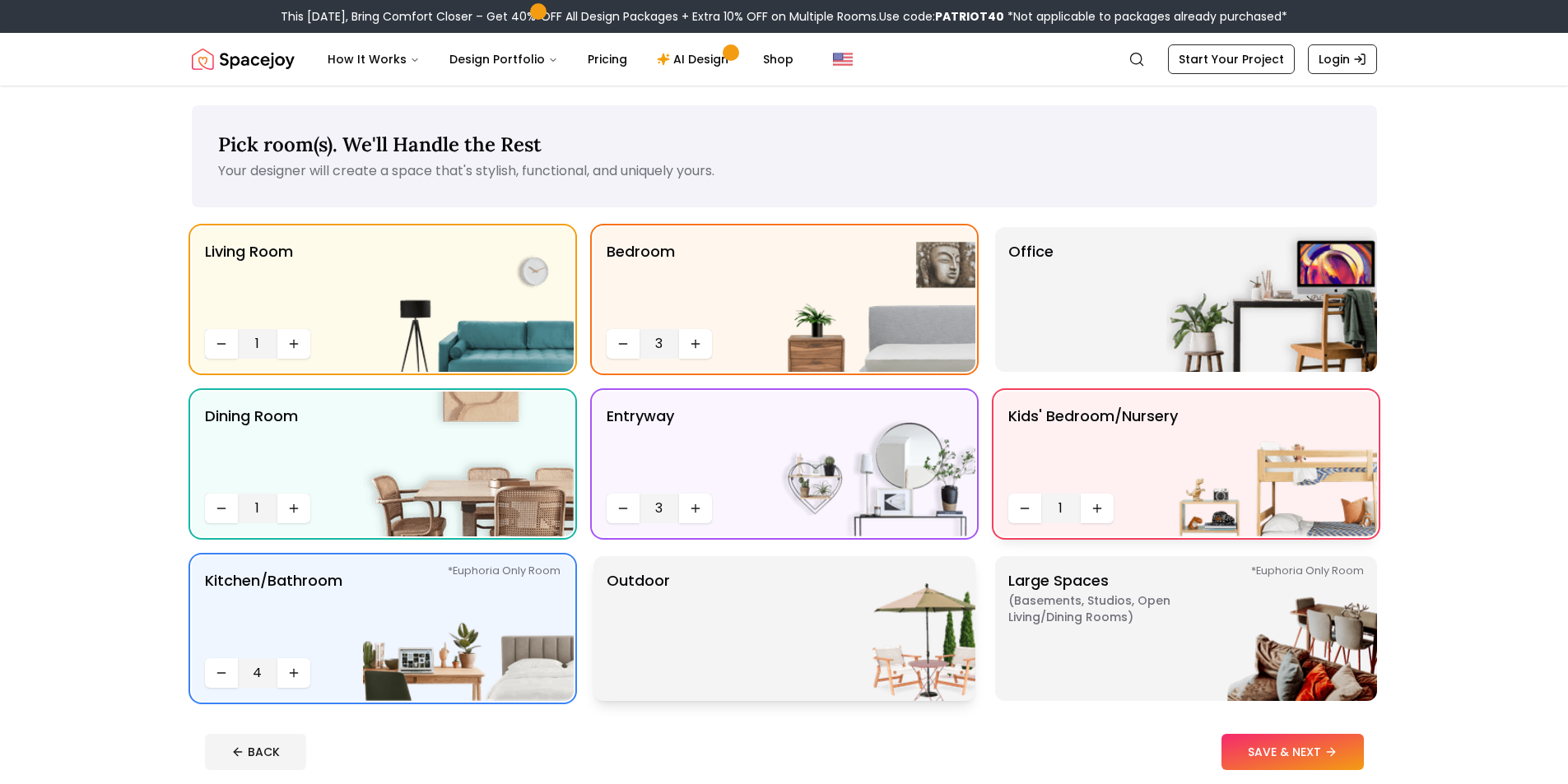
drag, startPoint x: 1035, startPoint y: 480, endPoint x: 1036, endPoint y: 503, distance: 23.0
click at [1035, 482] on p "Kids' Bedroom/Nursery" at bounding box center [1093, 445] width 169 height 82
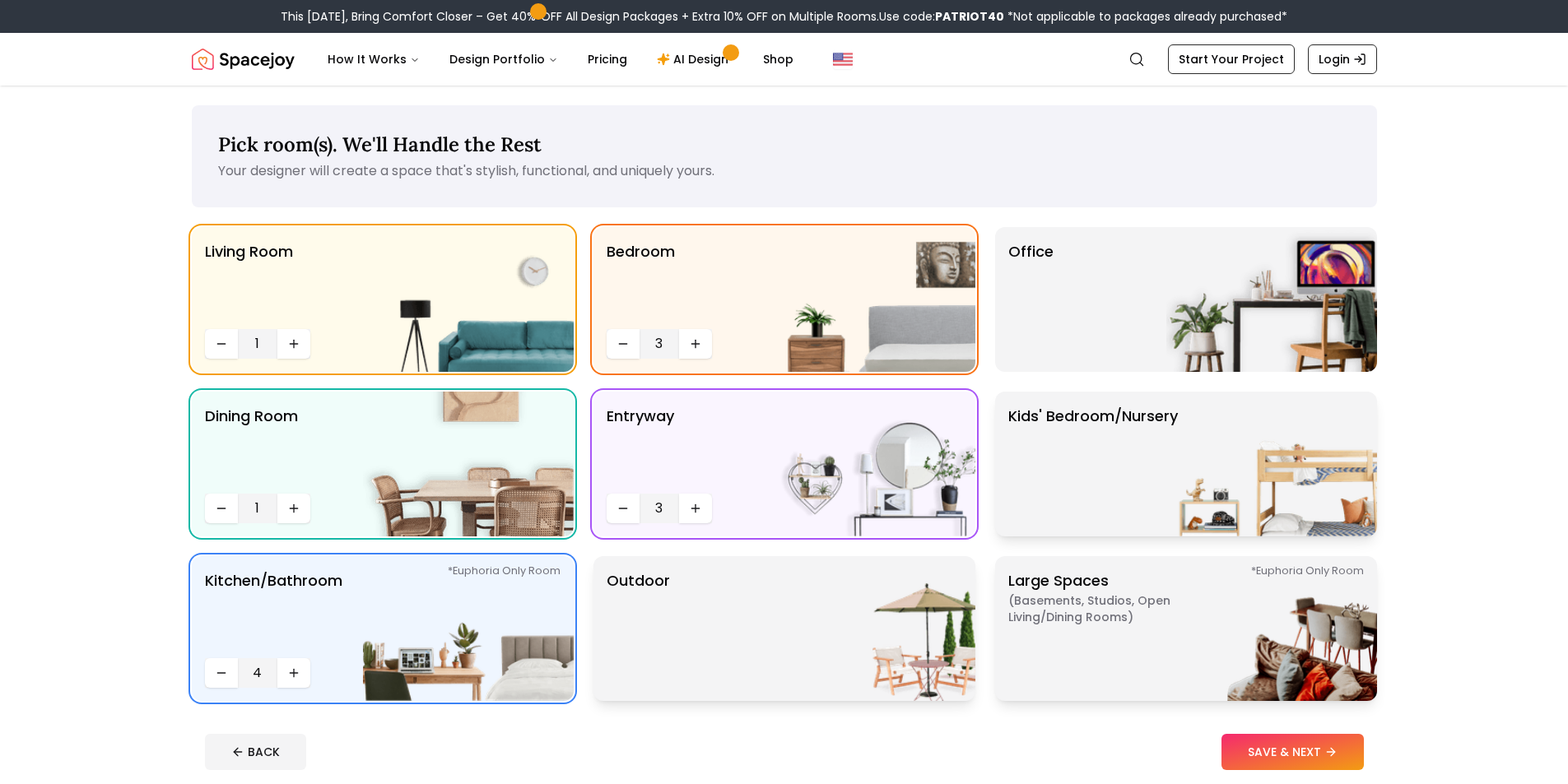
click at [1103, 616] on span "( Basements, Studios, Open living/dining rooms )" at bounding box center [1111, 608] width 205 height 33
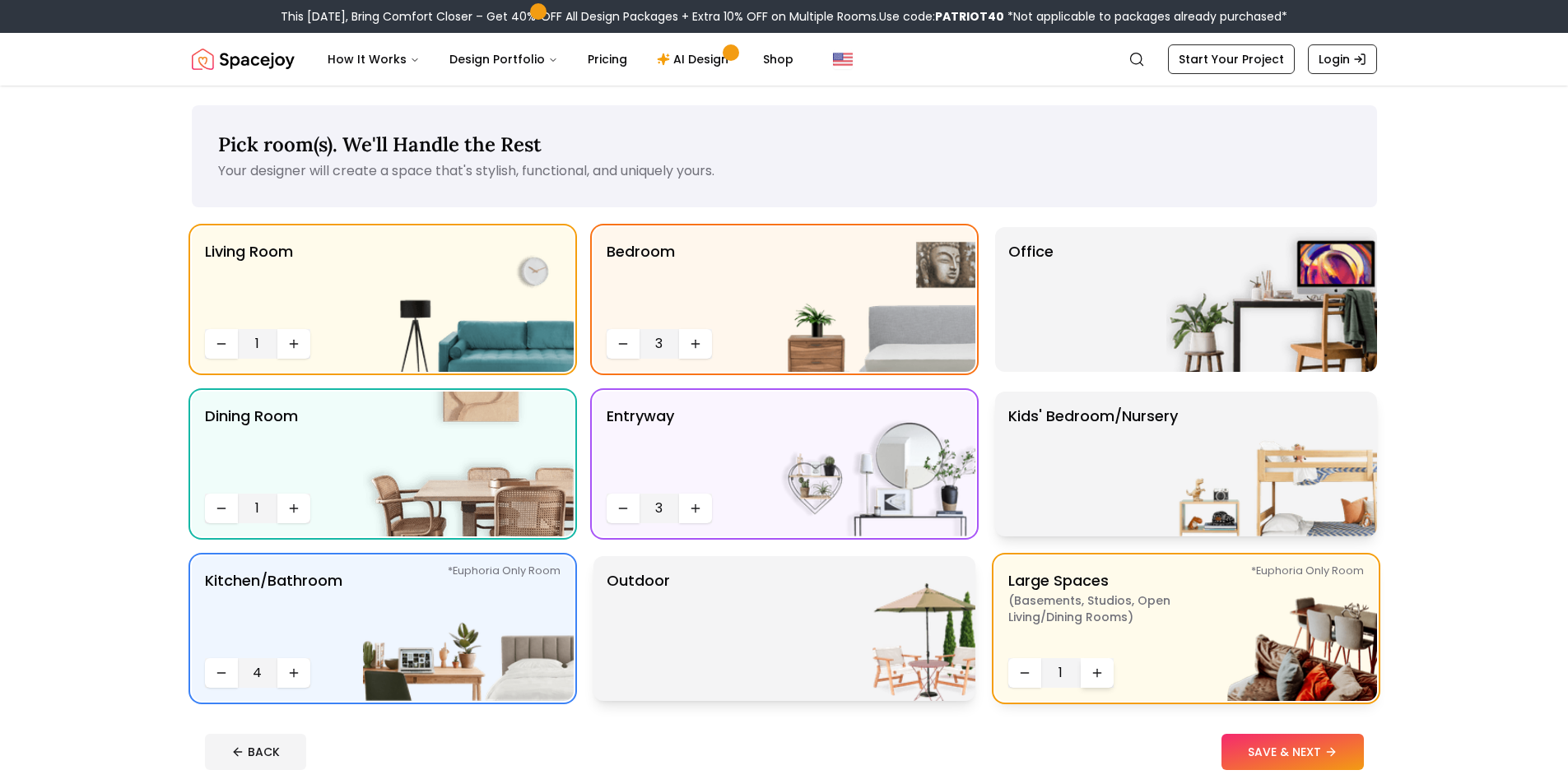
click at [1095, 677] on icon "Increase quantity" at bounding box center [1097, 673] width 13 height 13
click at [1116, 322] on div "Office" at bounding box center [1186, 300] width 382 height 145
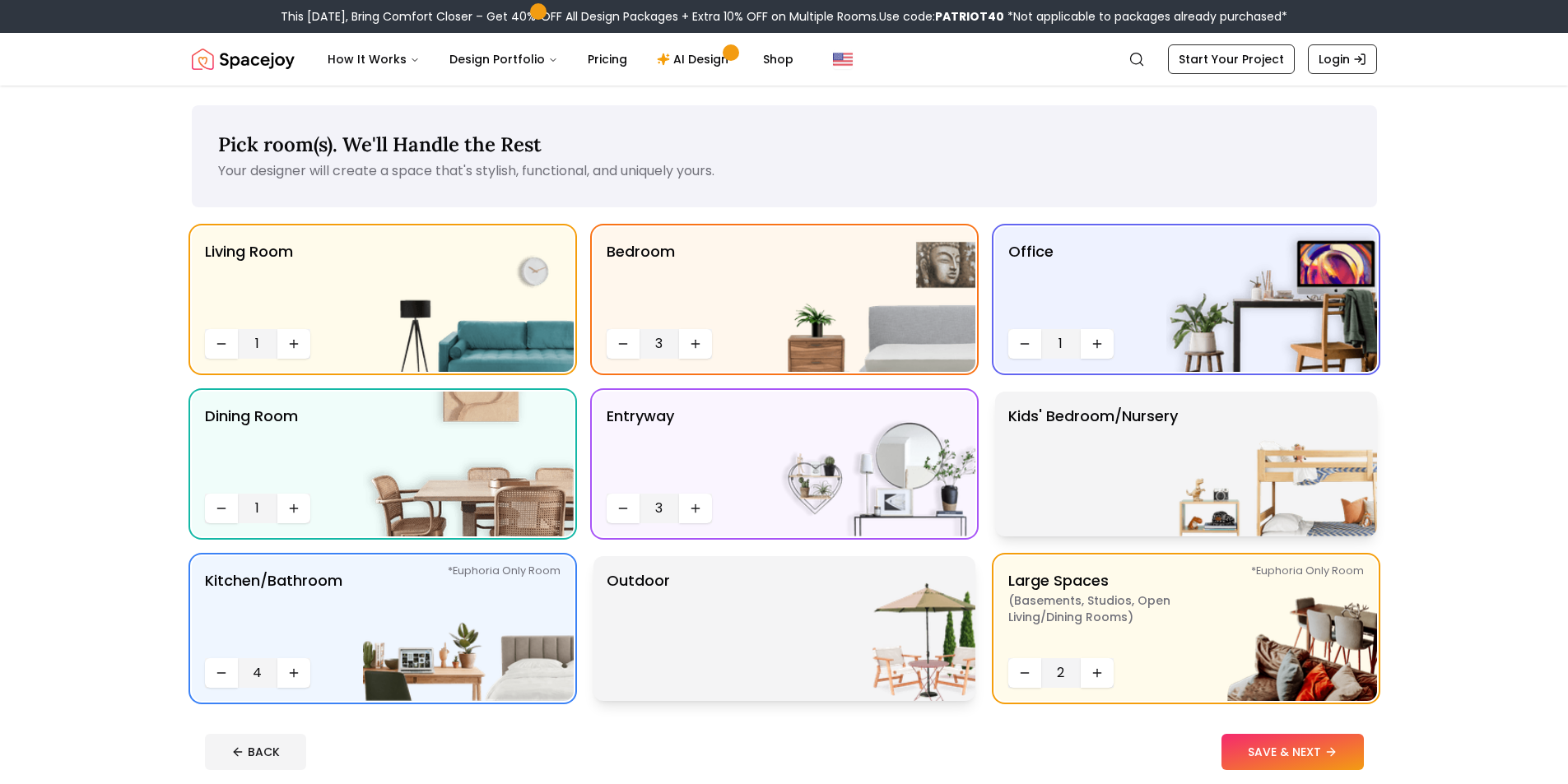
click at [1253, 747] on button "SAVE & NEXT" at bounding box center [1292, 751] width 143 height 36
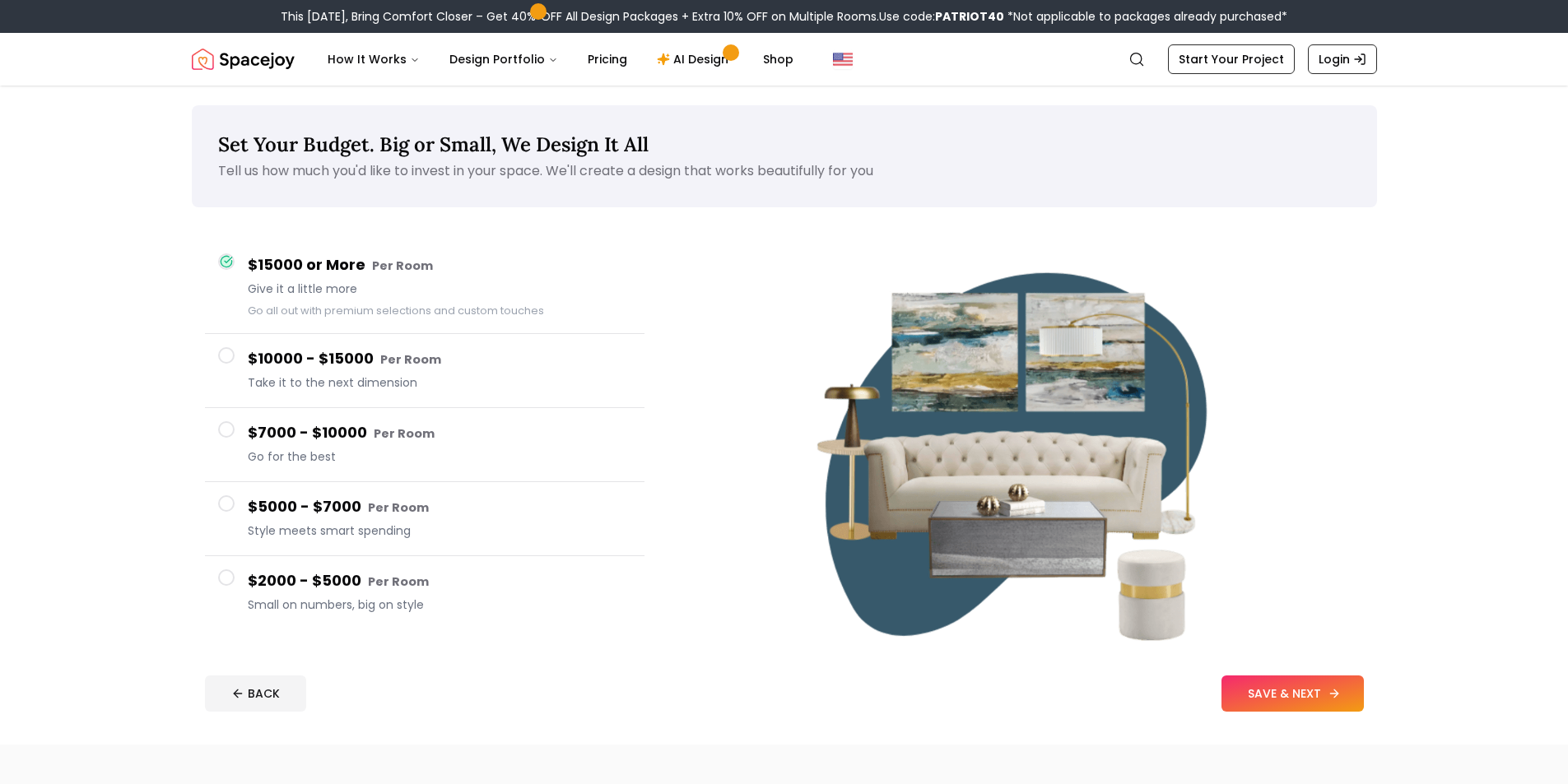
click at [1270, 680] on button "SAVE & NEXT" at bounding box center [1292, 693] width 143 height 36
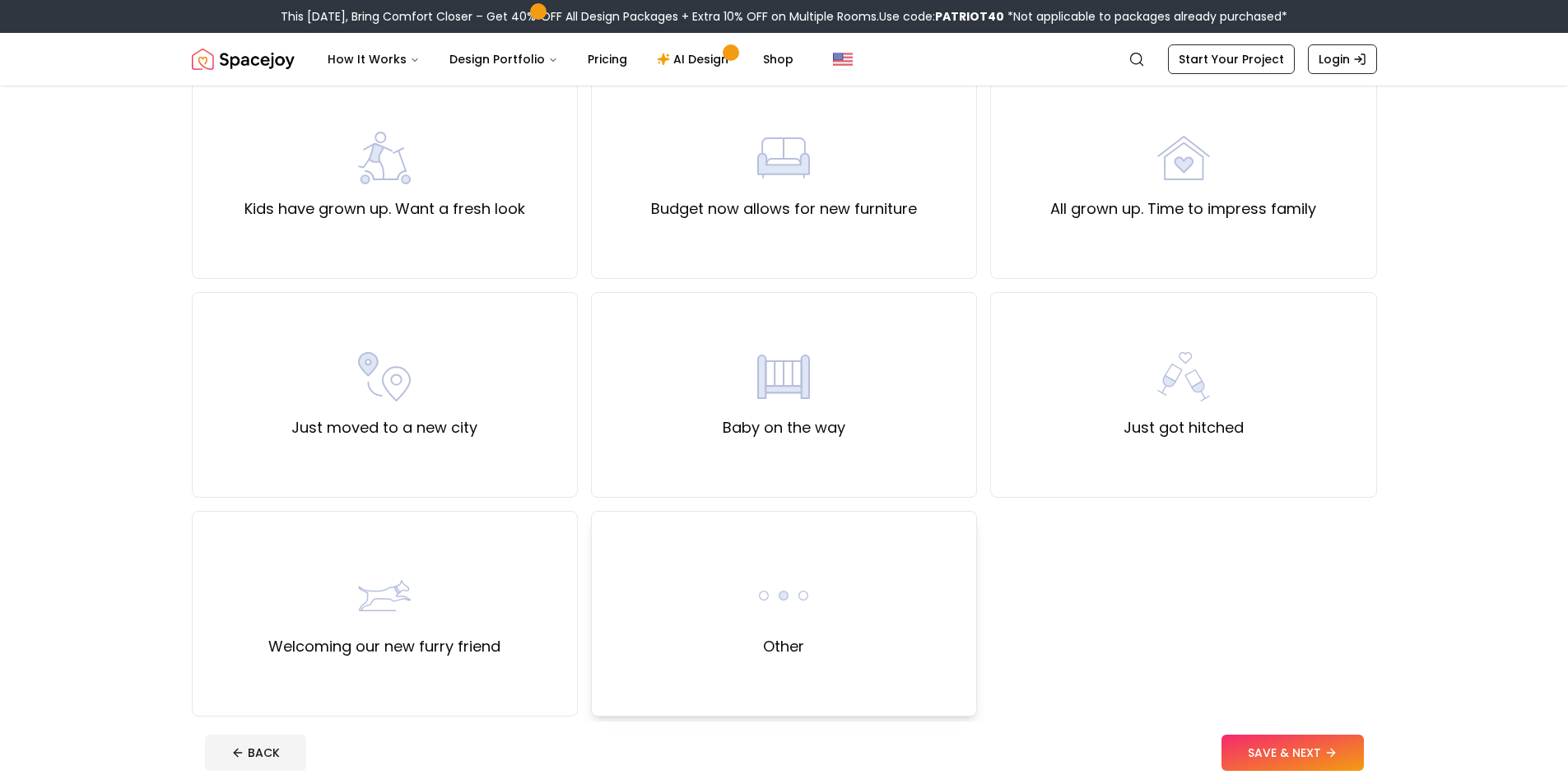
scroll to position [384, 0]
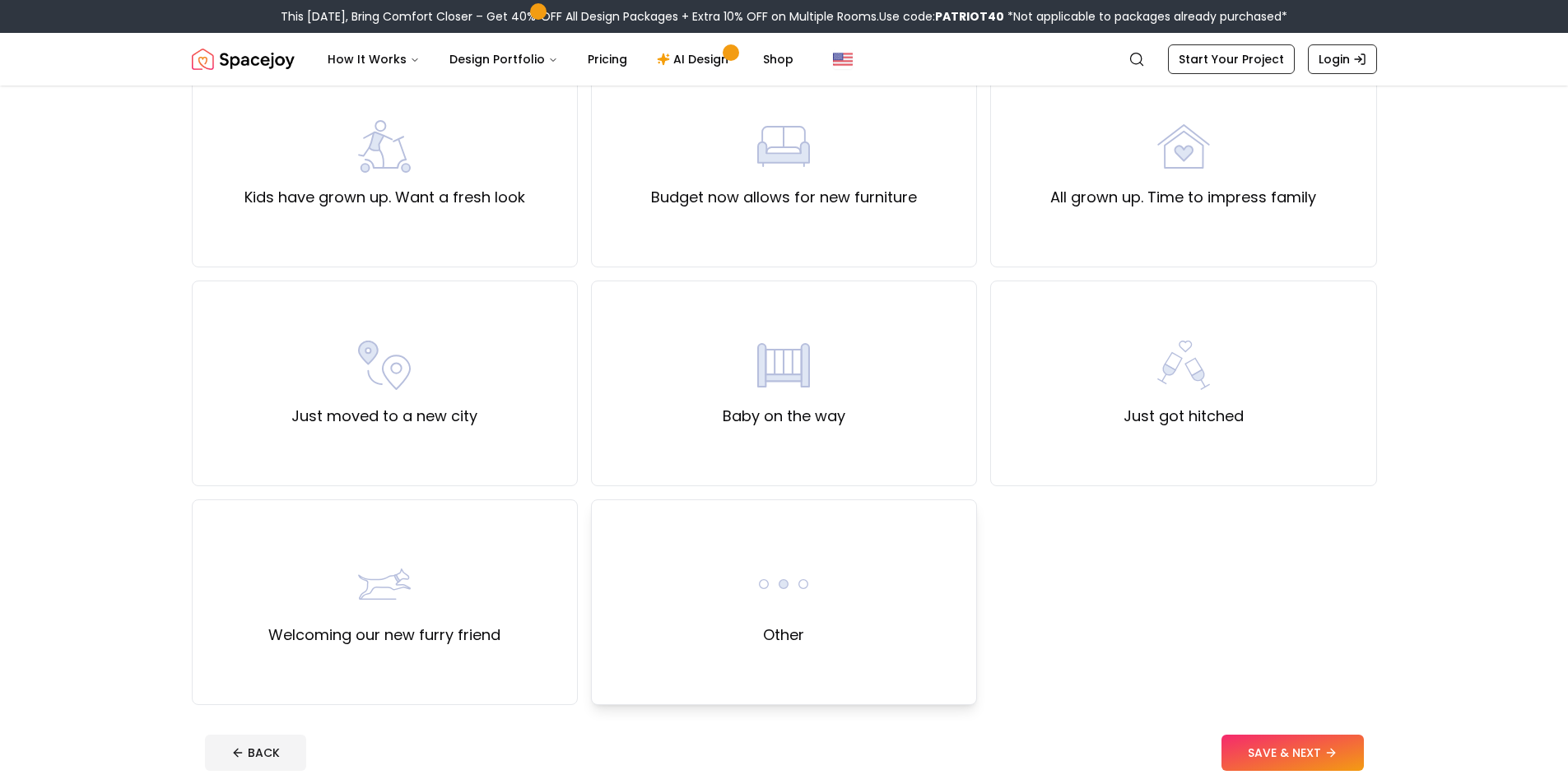
click at [803, 600] on img at bounding box center [783, 583] width 52 height 52
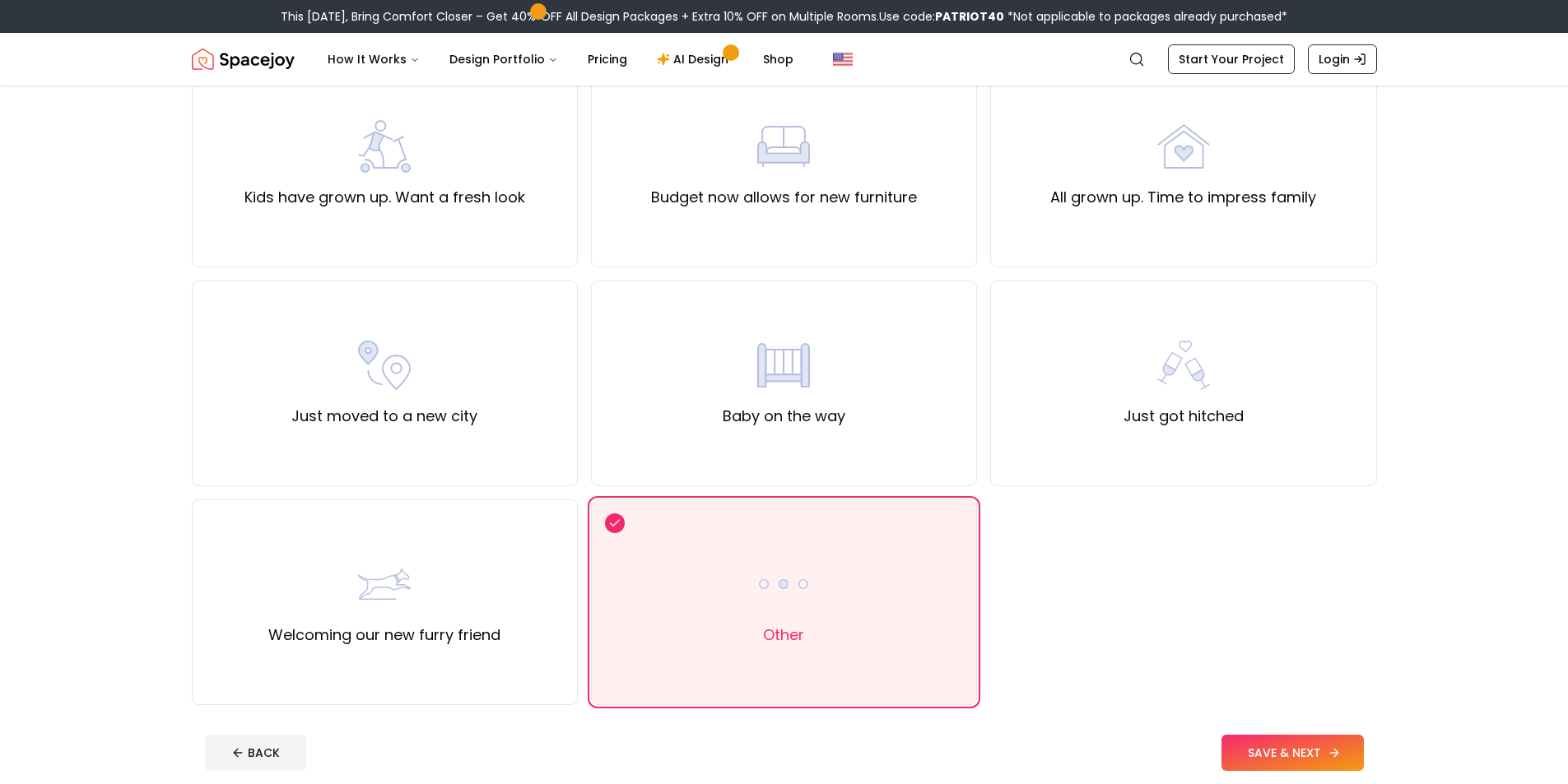
click at [1290, 758] on button "SAVE & NEXT" at bounding box center [1292, 752] width 143 height 36
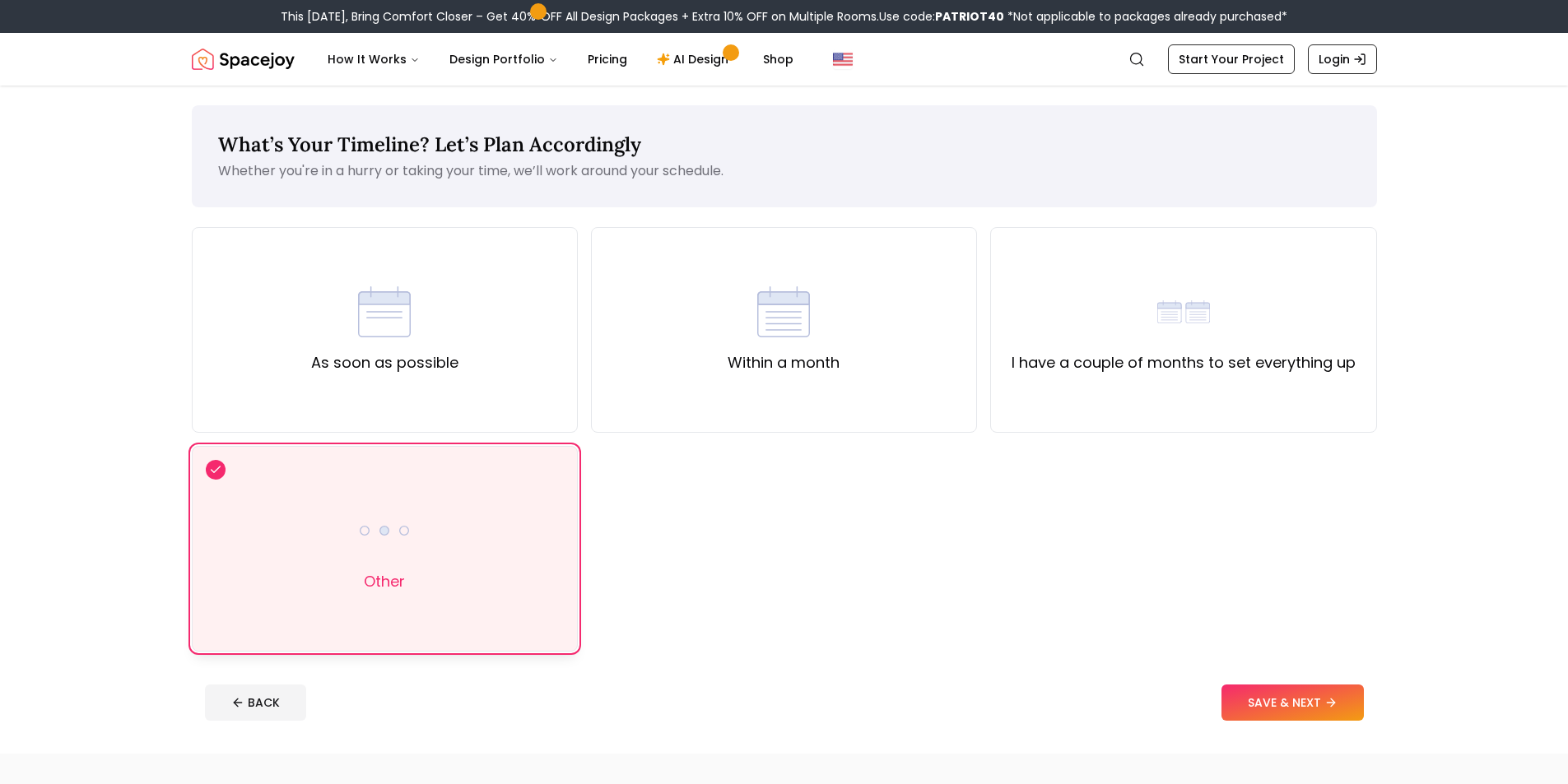
drag, startPoint x: 493, startPoint y: 521, endPoint x: 503, endPoint y: 513, distance: 12.8
click at [494, 520] on div "Other" at bounding box center [385, 549] width 386 height 205
click at [384, 408] on div "As soon as possible" at bounding box center [385, 330] width 386 height 205
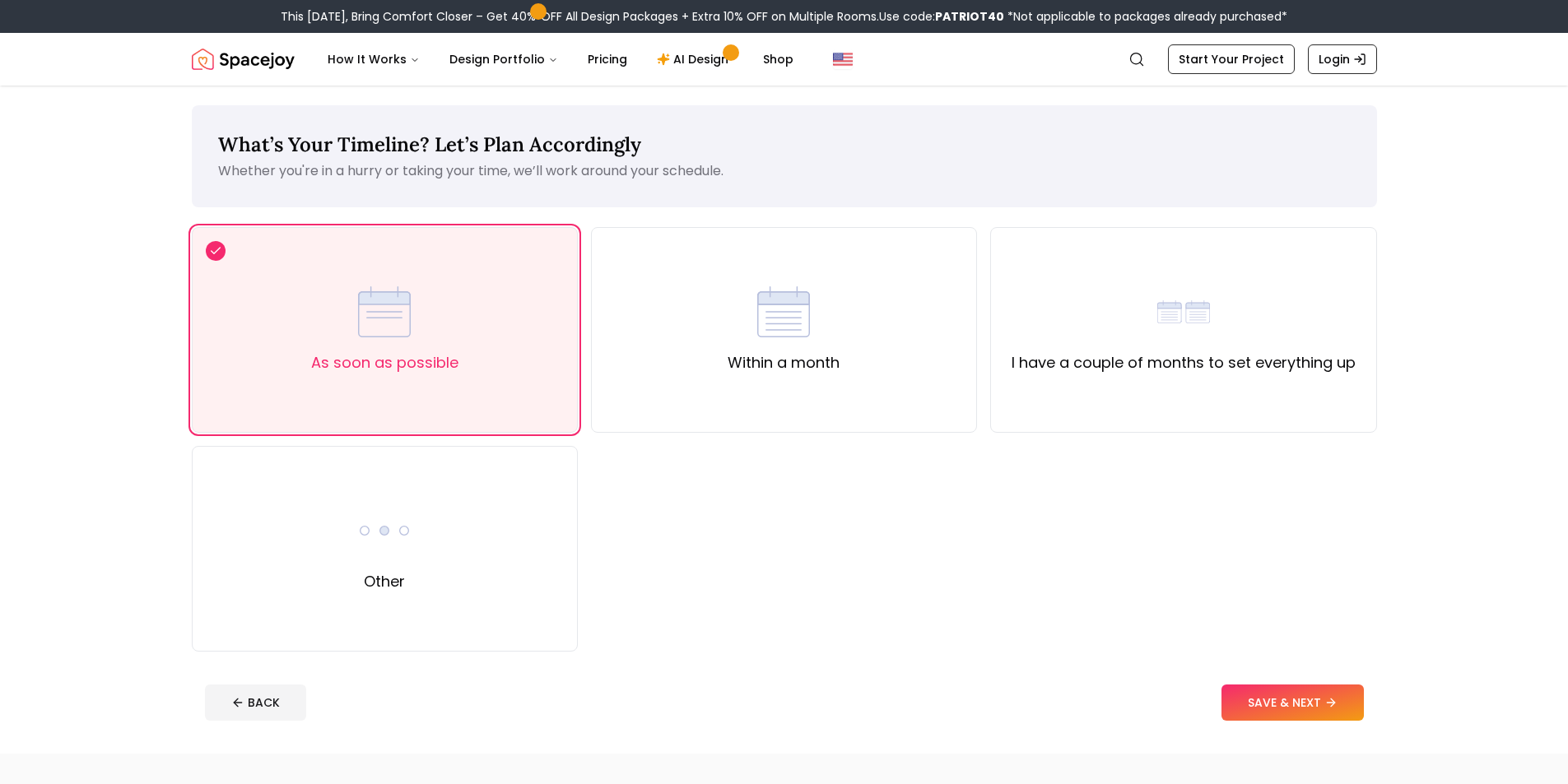
drag, startPoint x: 456, startPoint y: 476, endPoint x: 730, endPoint y: 527, distance: 278.7
click at [470, 477] on div "Other" at bounding box center [385, 549] width 386 height 205
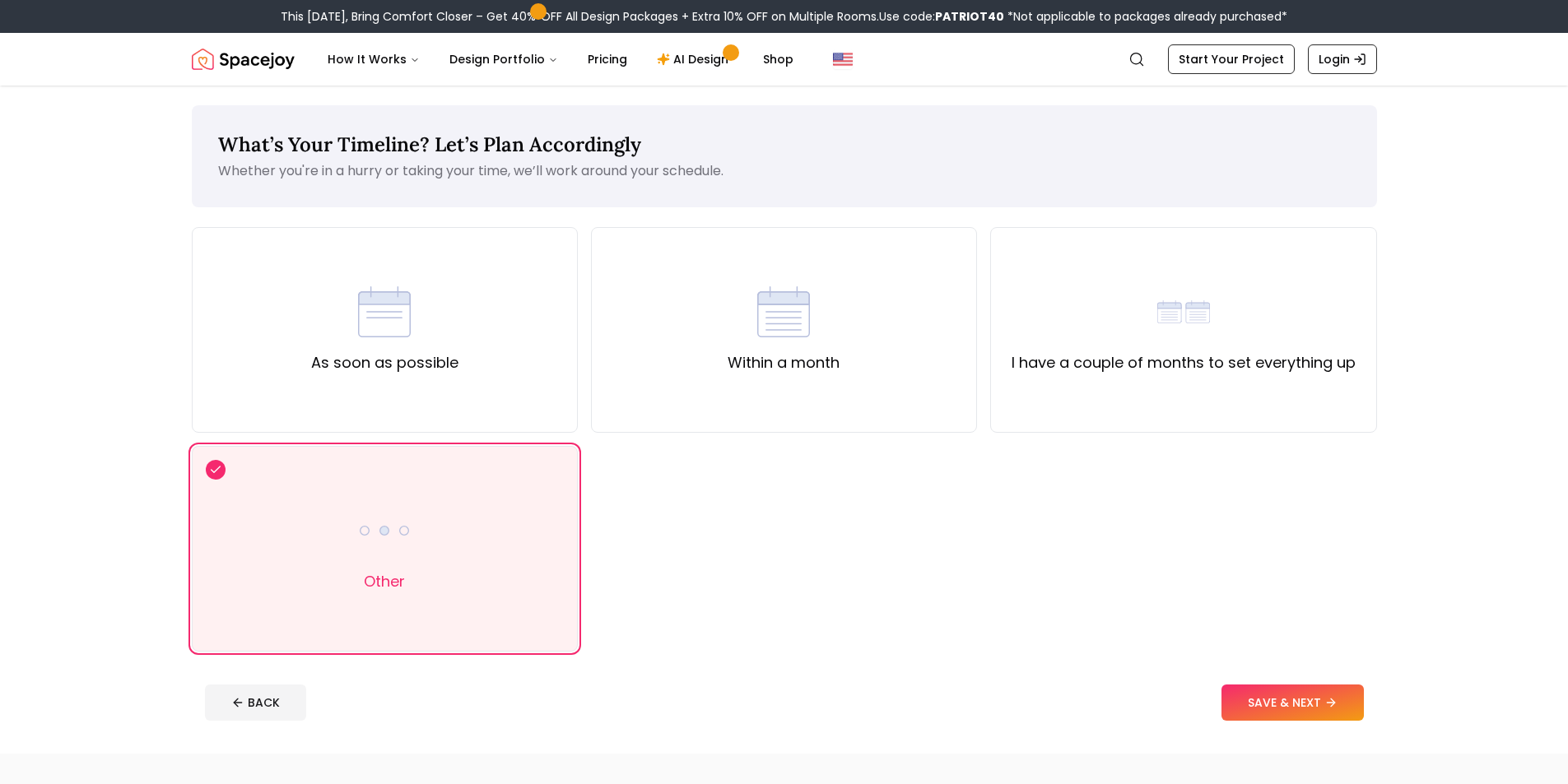
click at [1271, 692] on button "SAVE & NEXT" at bounding box center [1292, 702] width 143 height 36
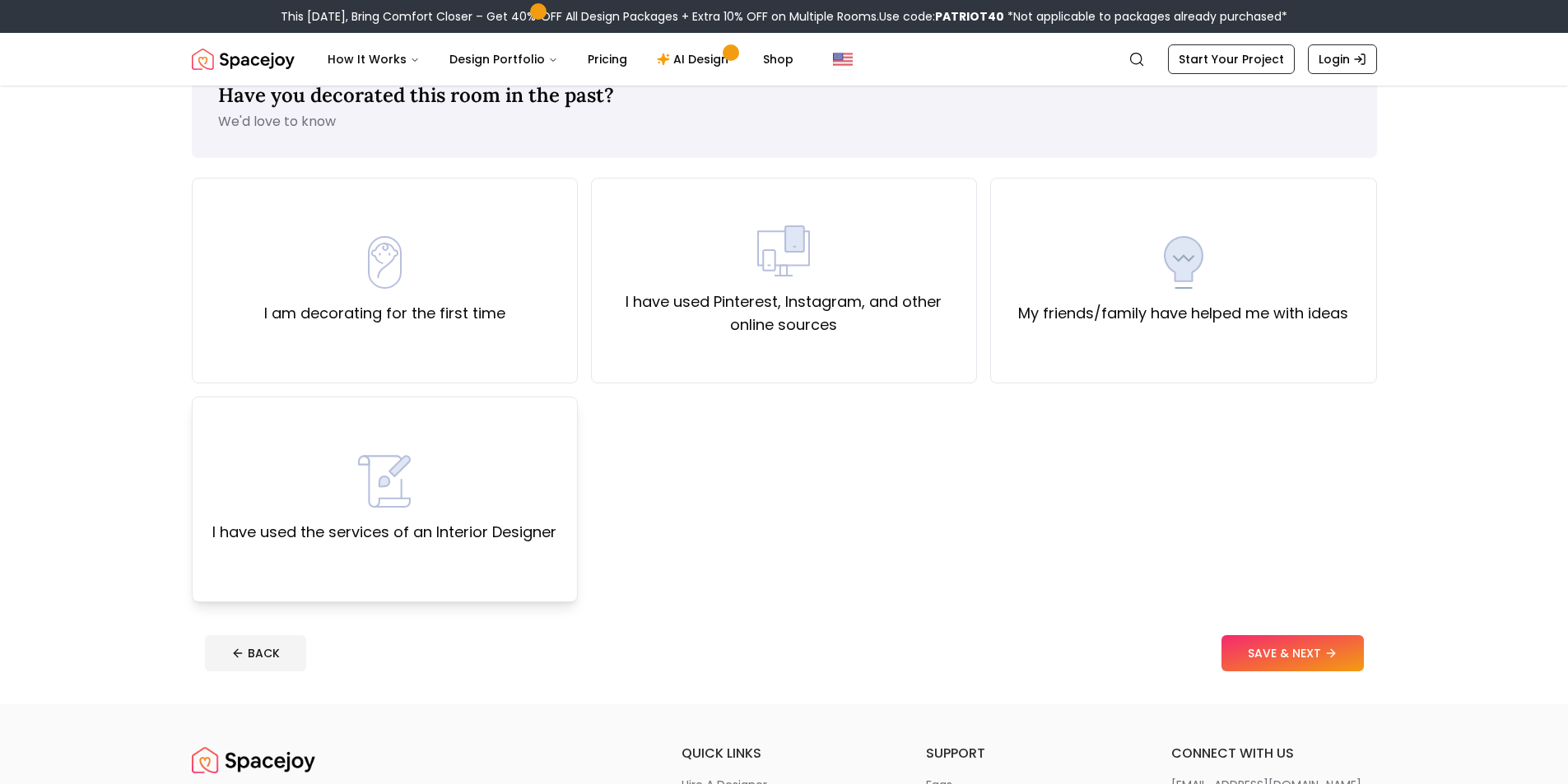
scroll to position [55, 0]
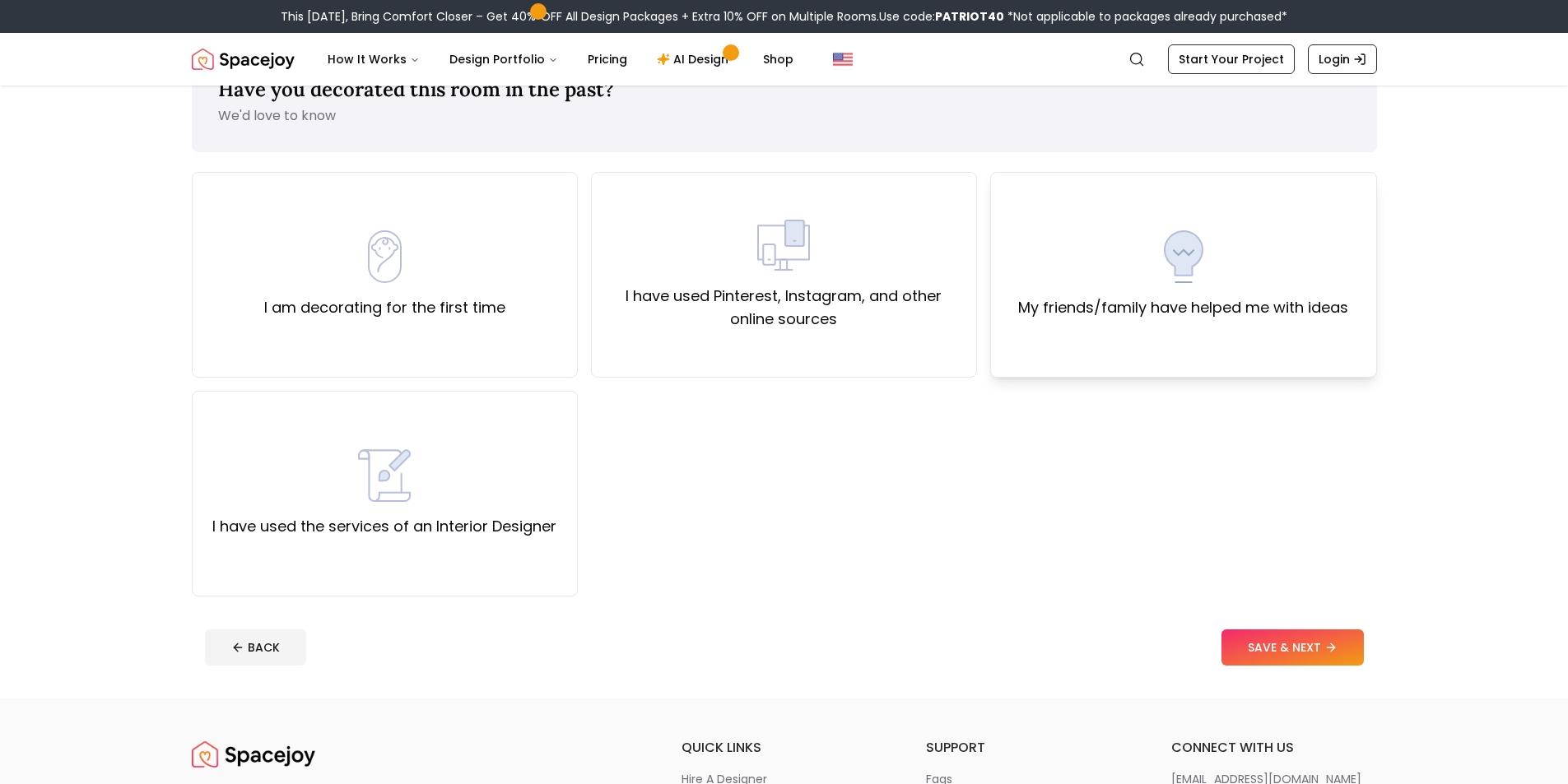
click at [1132, 281] on div "My friends/family have helped me with ideas" at bounding box center [1183, 274] width 330 height 88
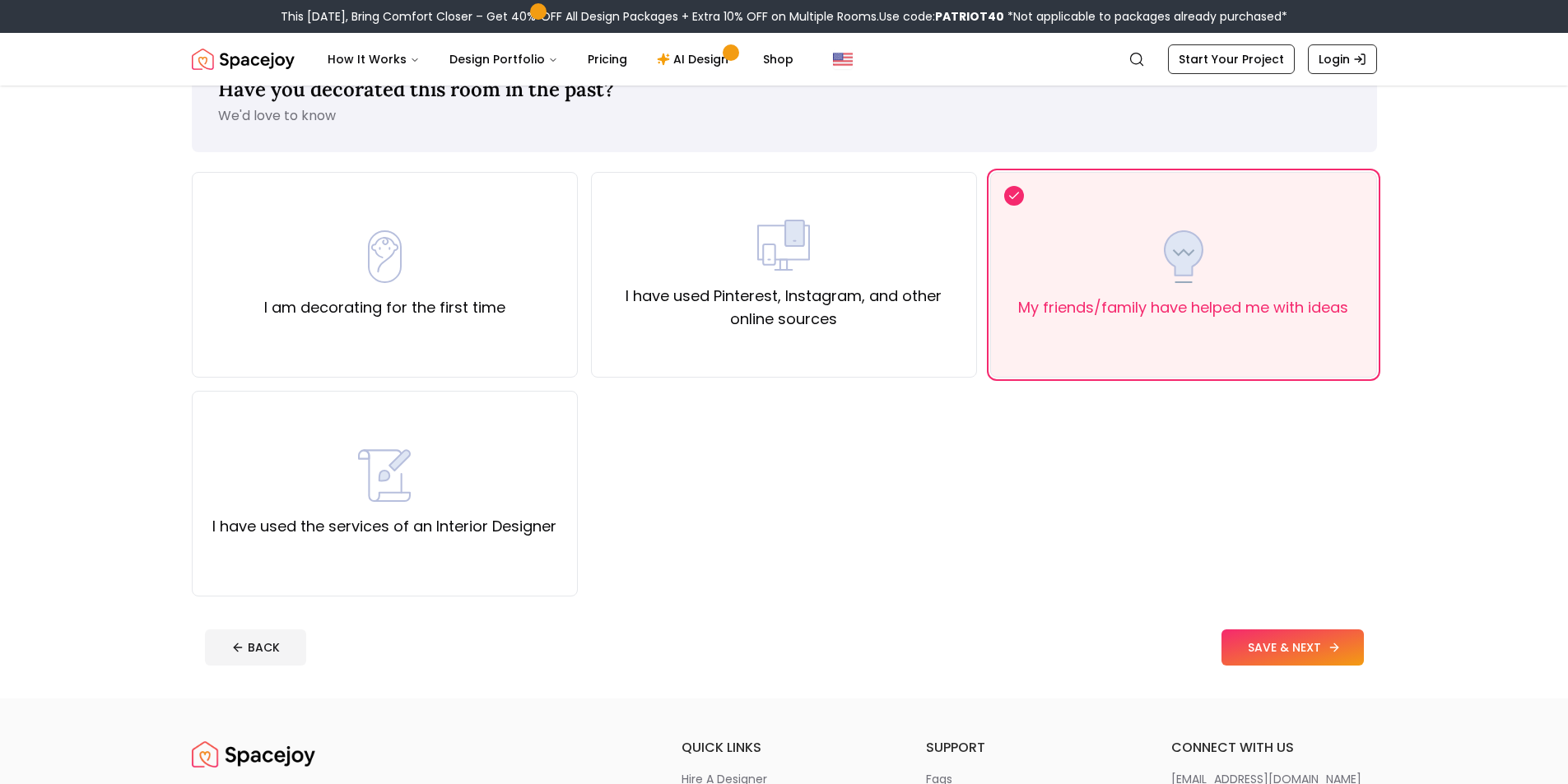
click at [1338, 631] on button "SAVE & NEXT" at bounding box center [1292, 647] width 143 height 36
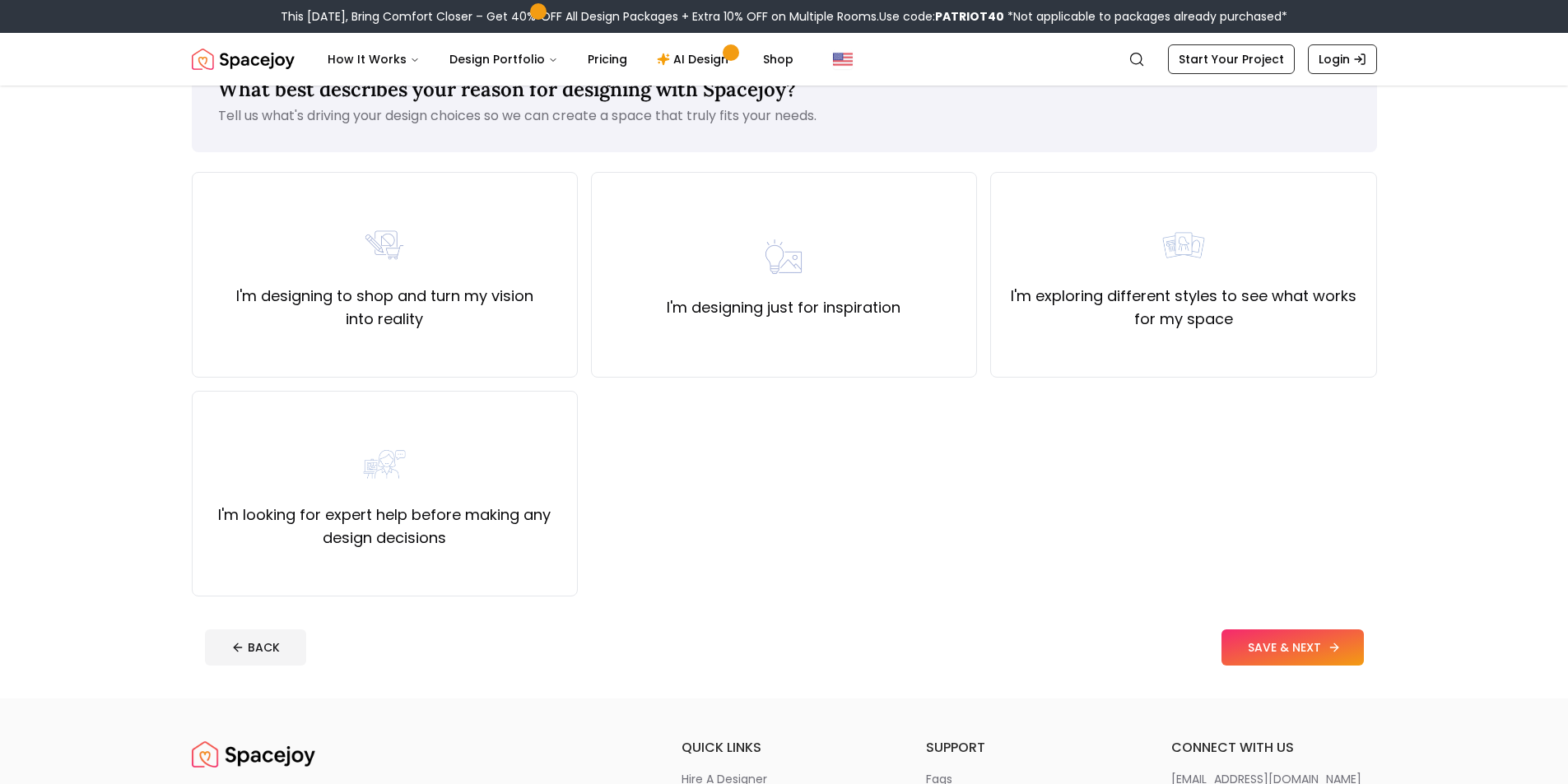
click at [1331, 644] on icon at bounding box center [1333, 647] width 13 height 13
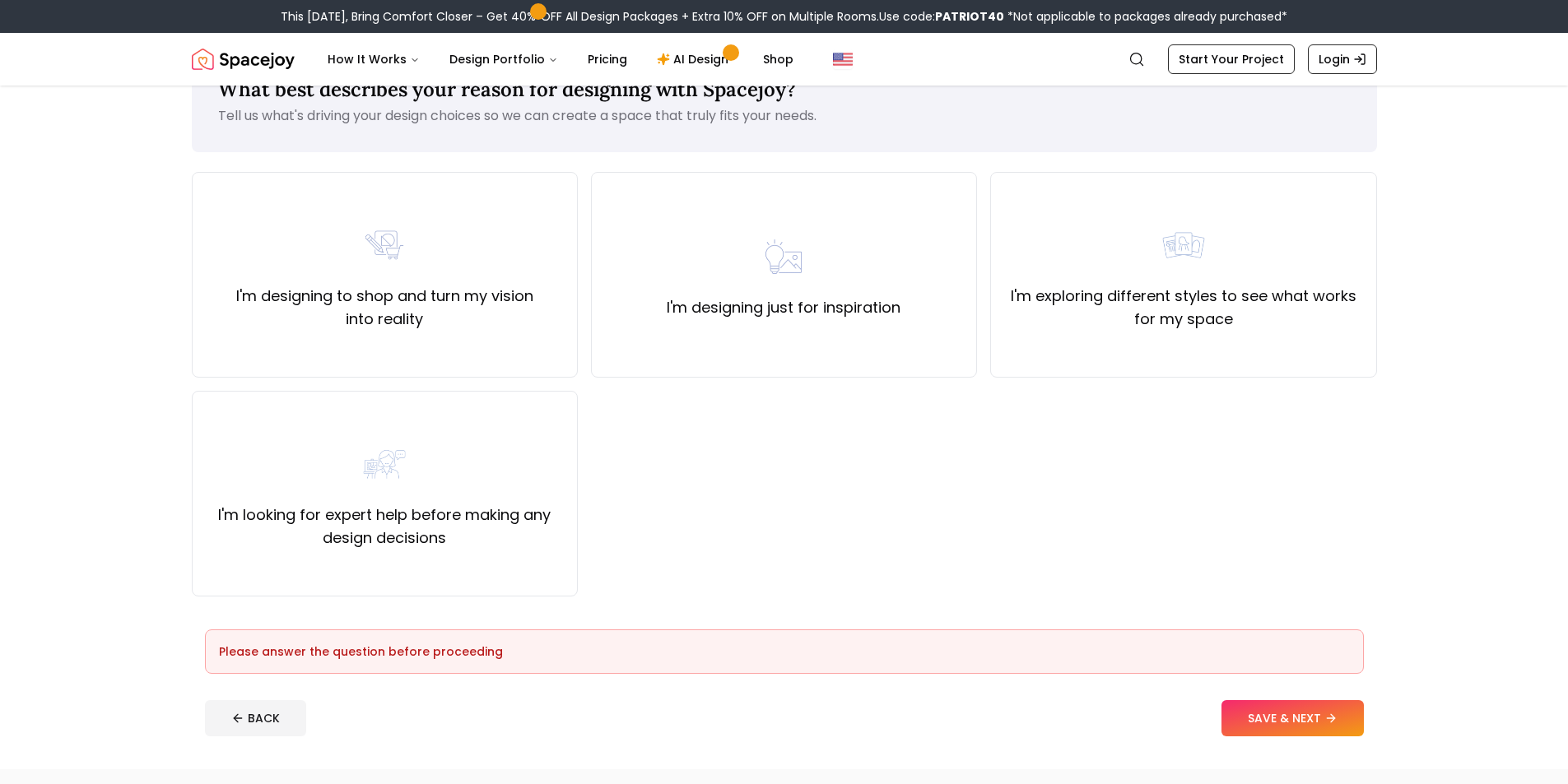
drag, startPoint x: 406, startPoint y: 557, endPoint x: 922, endPoint y: 634, distance: 521.7
click at [406, 557] on div "I'm looking for expert help before making any design decisions" at bounding box center [385, 494] width 386 height 205
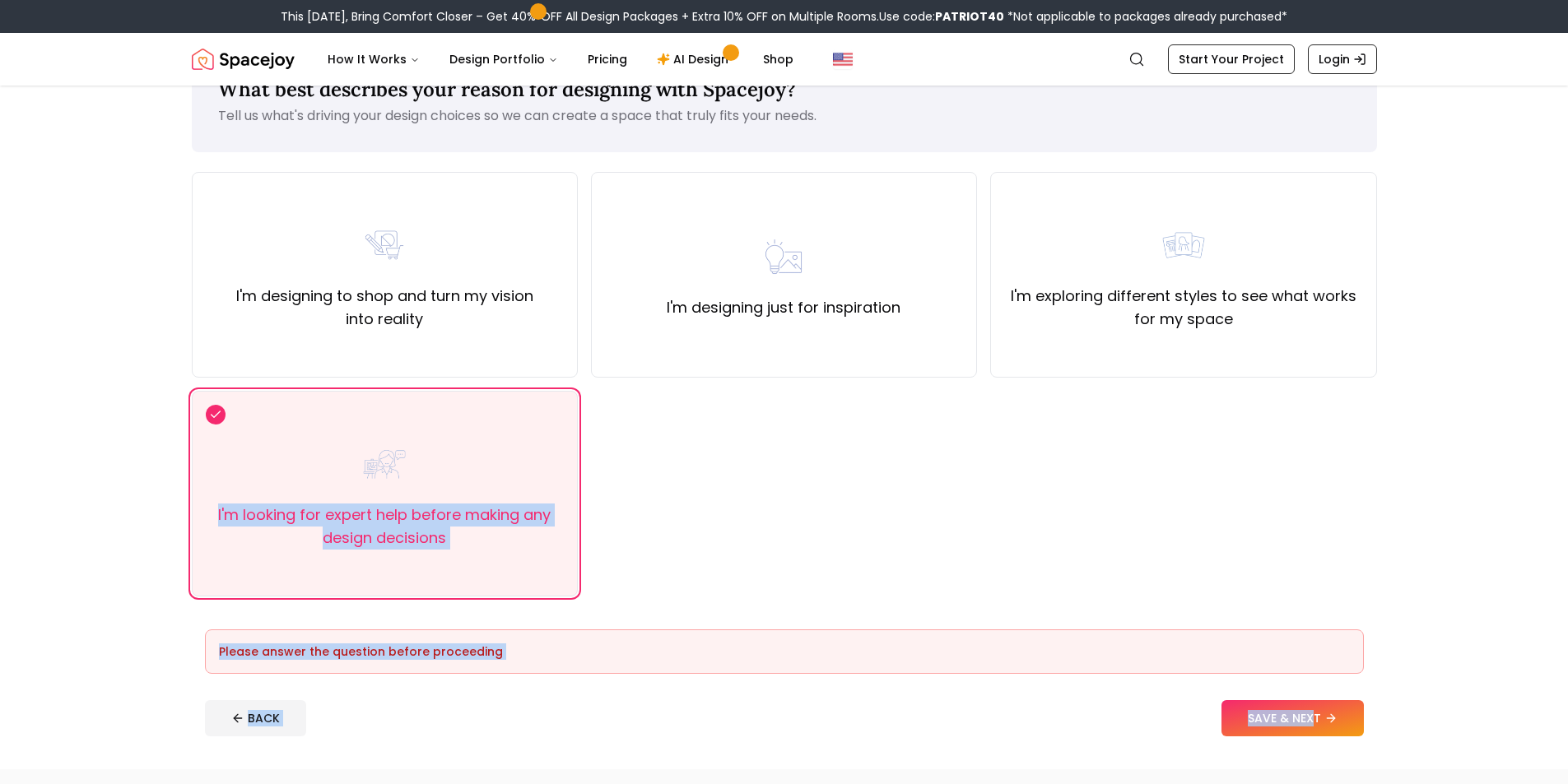
drag, startPoint x: 1315, startPoint y: 689, endPoint x: 40, endPoint y: 430, distance: 1301.0
click at [40, 430] on main "What best describes your reason for designing with Spacejoy? Tell us what's dri…" at bounding box center [784, 399] width 1568 height 739
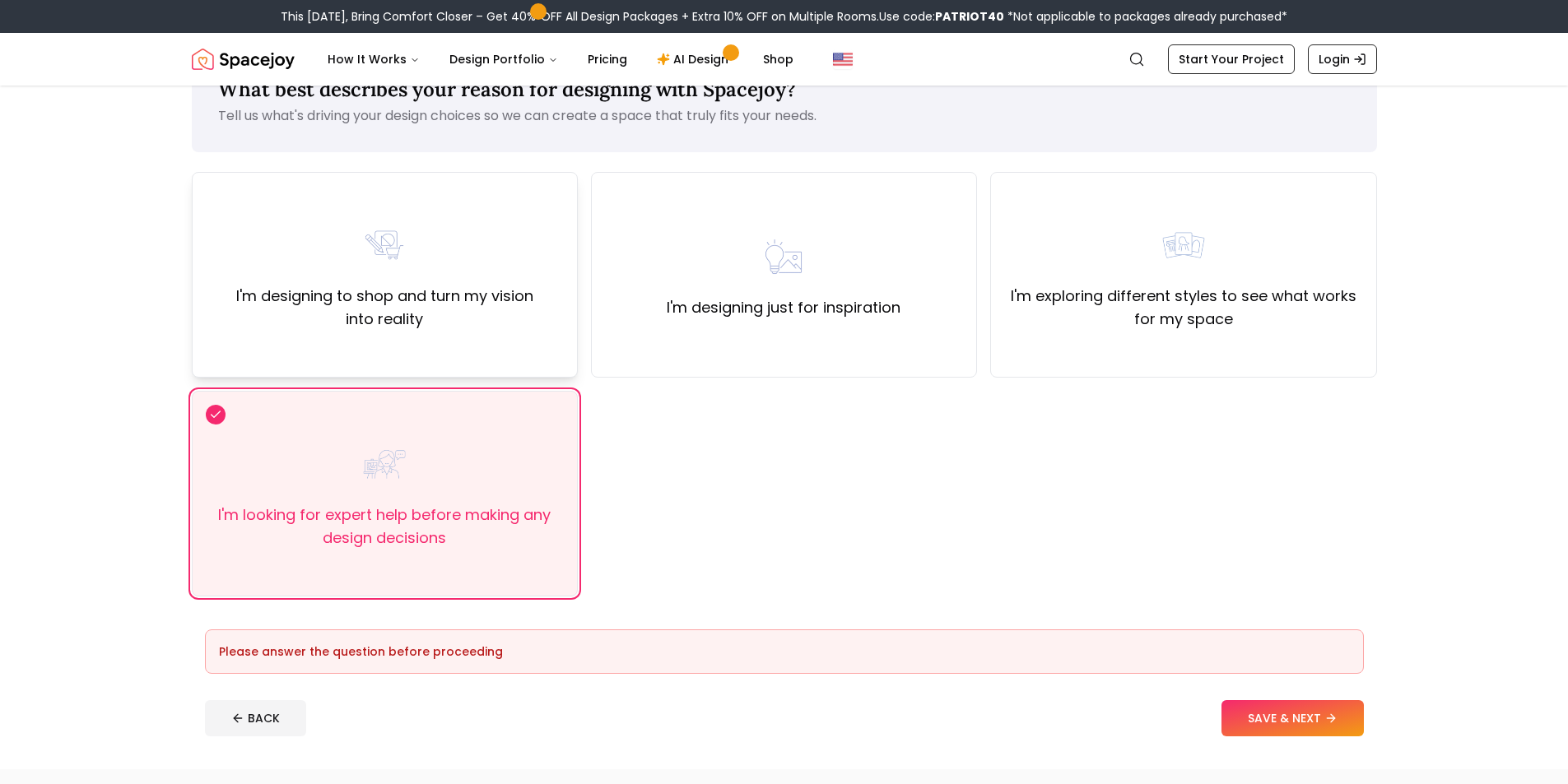
click at [208, 346] on div "I'm designing to shop and turn my vision into reality" at bounding box center [385, 274] width 386 height 205
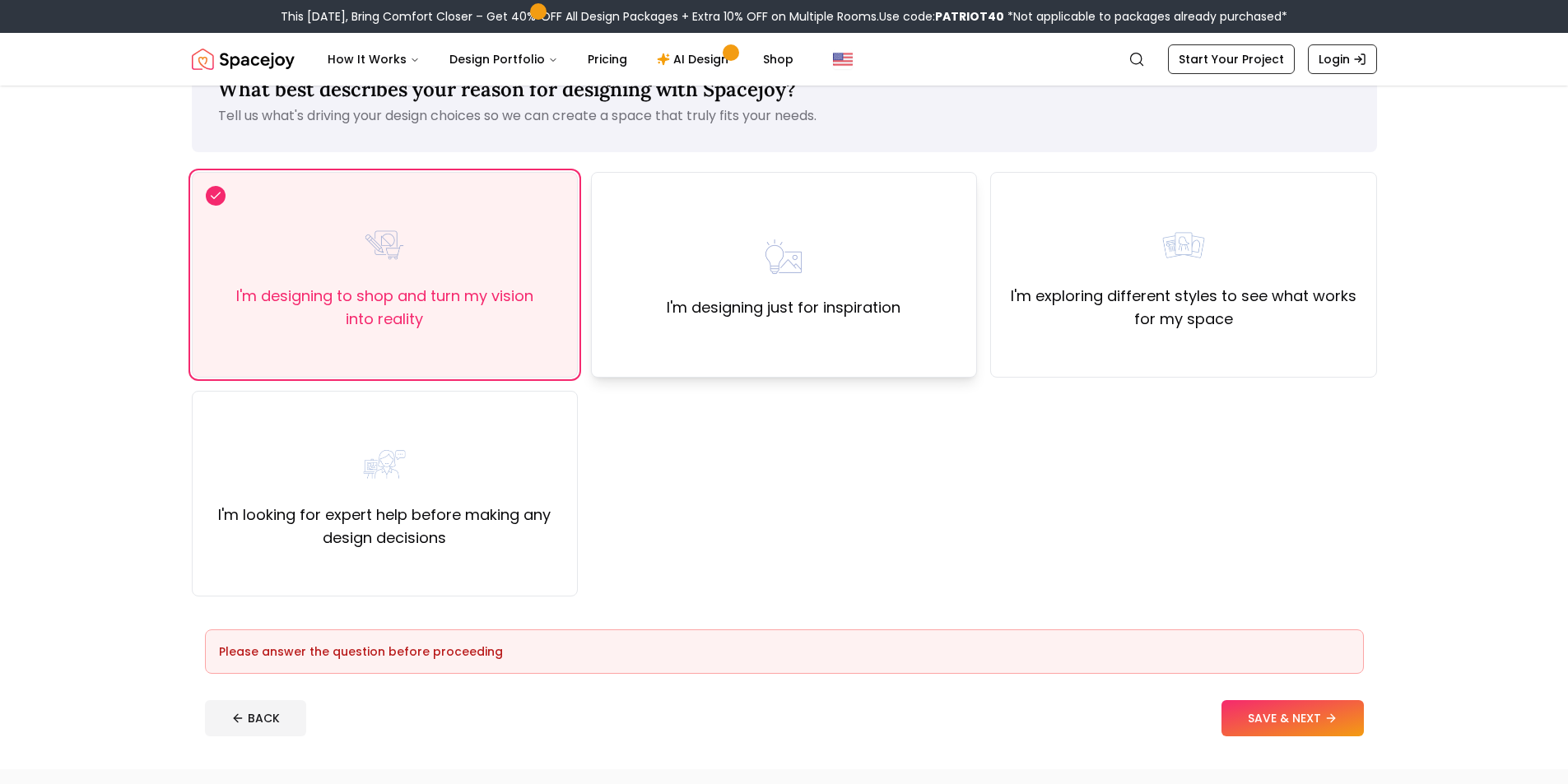
click at [780, 312] on label "I'm designing just for inspiration" at bounding box center [784, 308] width 234 height 23
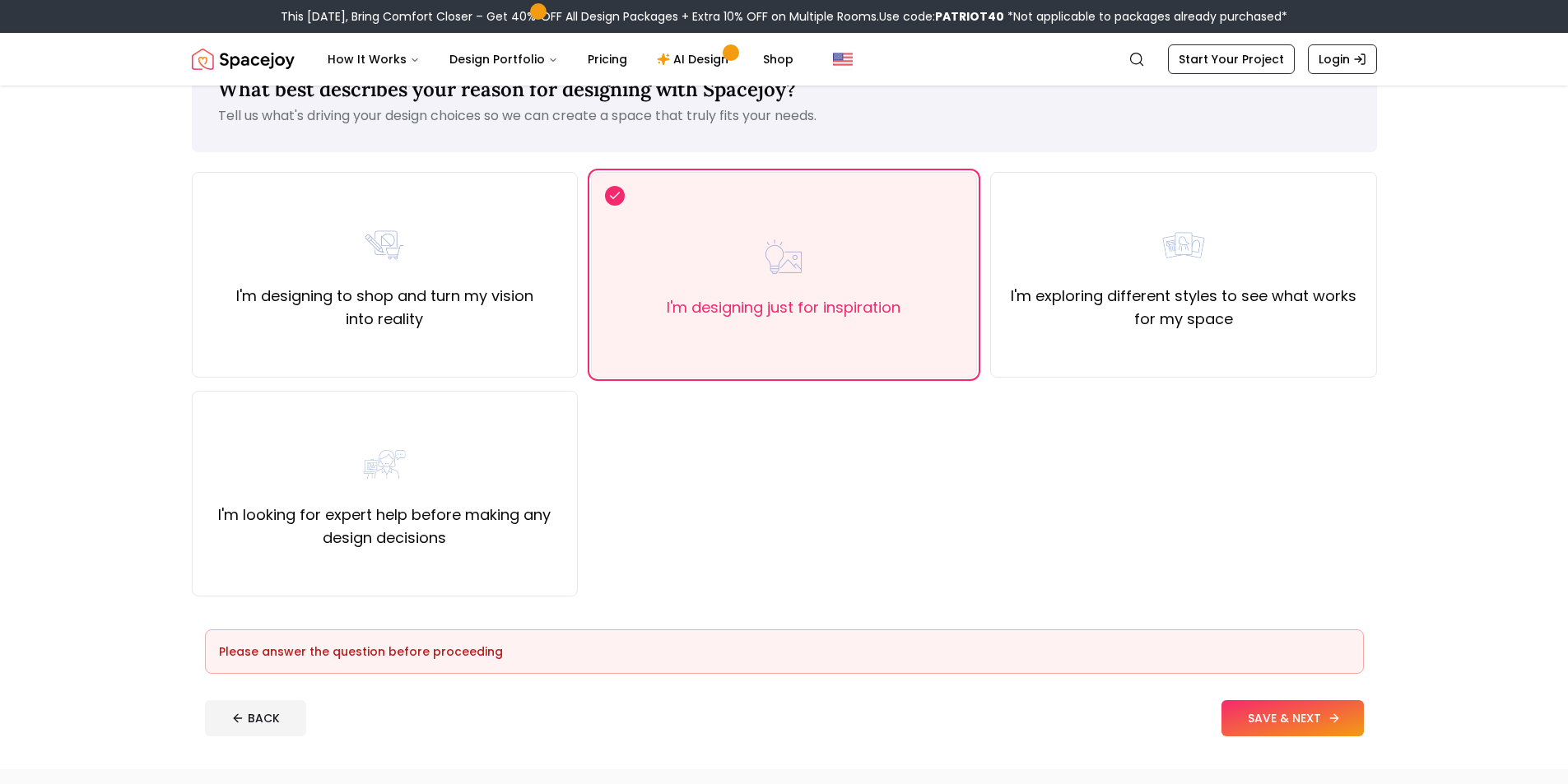
click at [1302, 714] on button "SAVE & NEXT" at bounding box center [1292, 718] width 143 height 36
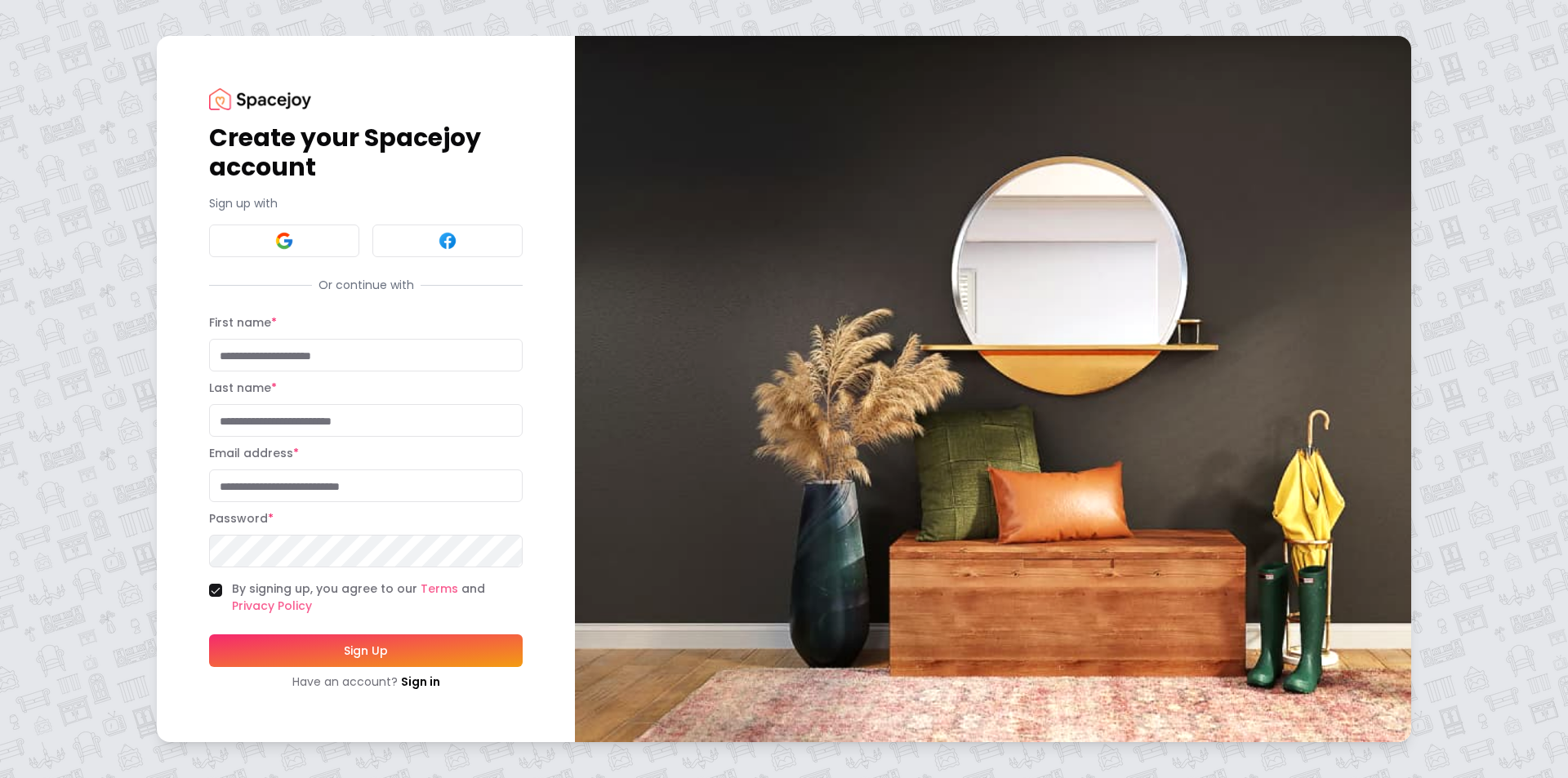
click at [293, 368] on input "First name *" at bounding box center [365, 355] width 314 height 32
type input "*"
click at [332, 417] on input "Last name *" at bounding box center [365, 420] width 314 height 32
type input "*"
click at [372, 485] on input "Email address *" at bounding box center [365, 485] width 314 height 32
